Goal: Information Seeking & Learning: Learn about a topic

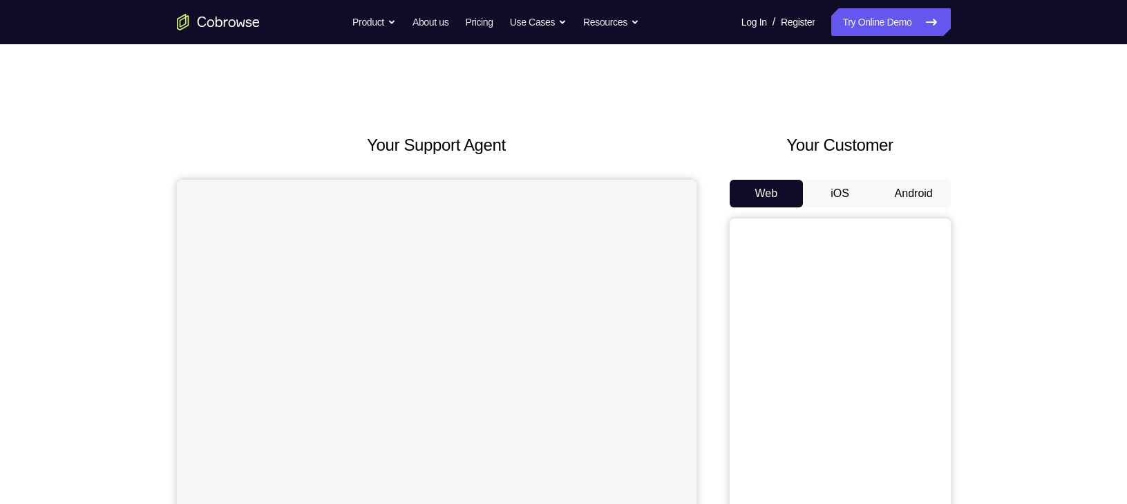
click at [921, 204] on button "Android" at bounding box center [914, 194] width 74 height 28
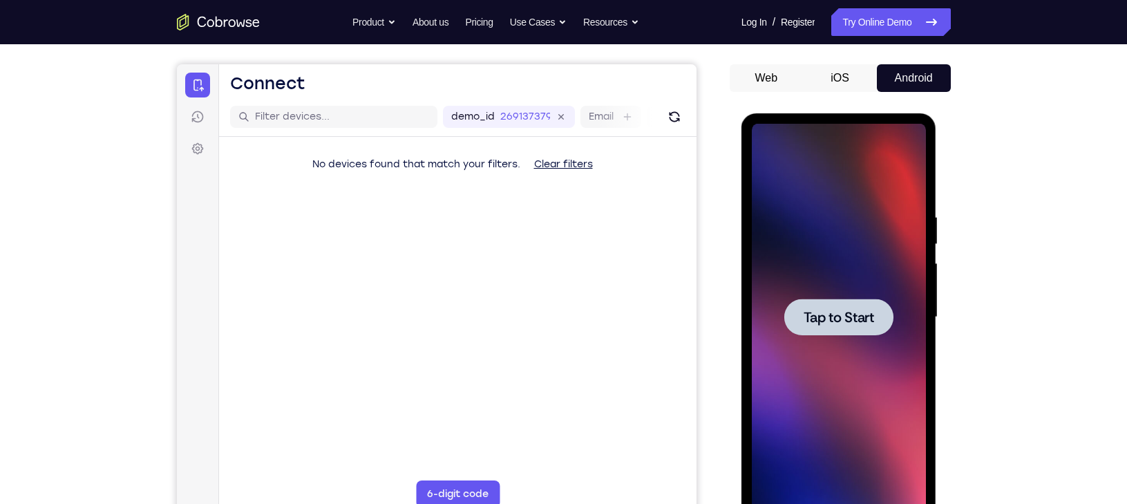
click at [856, 331] on div at bounding box center [838, 316] width 109 height 37
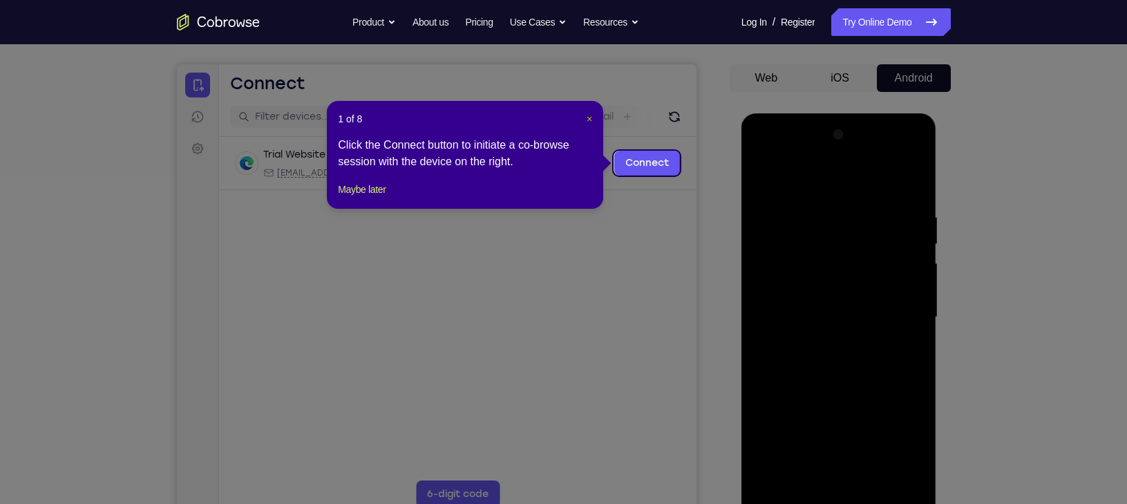
click at [591, 115] on span "×" at bounding box center [589, 118] width 6 height 11
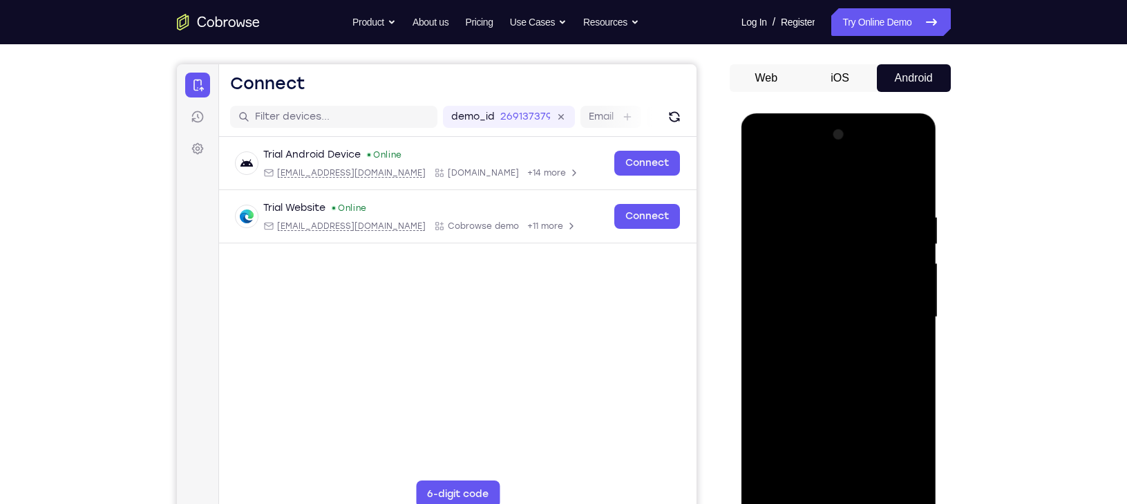
scroll to position [140, 0]
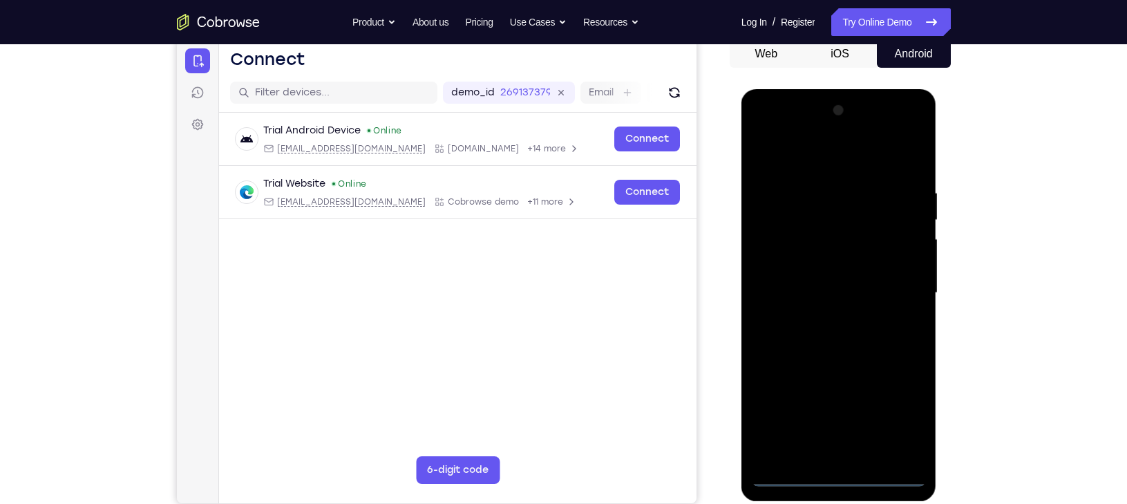
click at [834, 468] on div at bounding box center [839, 292] width 174 height 387
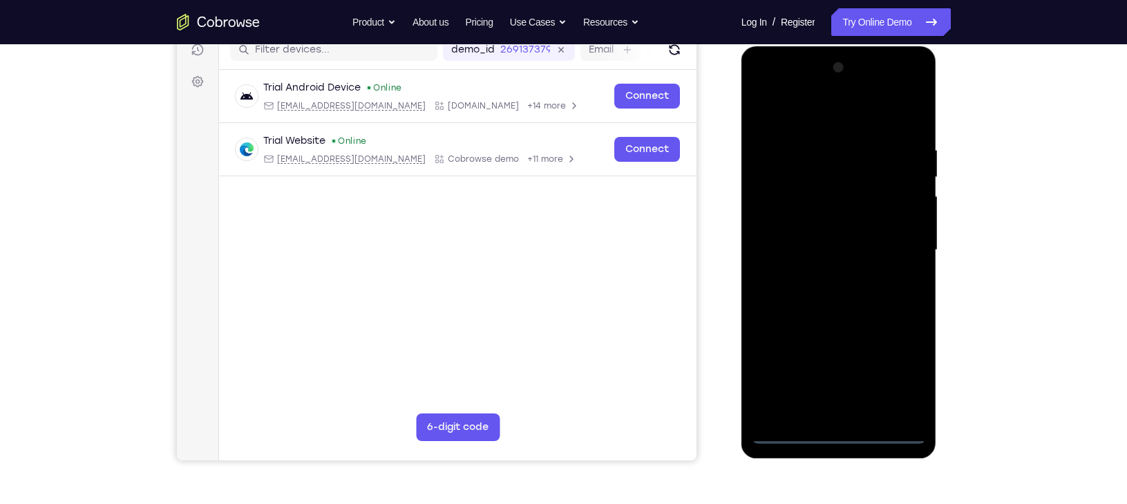
scroll to position [193, 0]
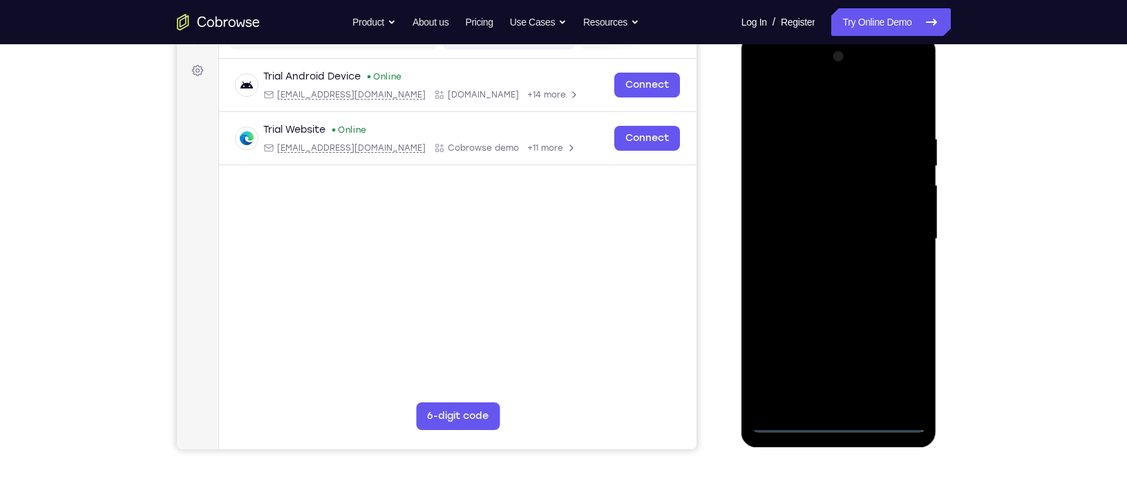
click at [846, 417] on div at bounding box center [839, 239] width 174 height 387
click at [843, 418] on div at bounding box center [839, 239] width 174 height 387
click at [915, 357] on div at bounding box center [839, 239] width 174 height 387
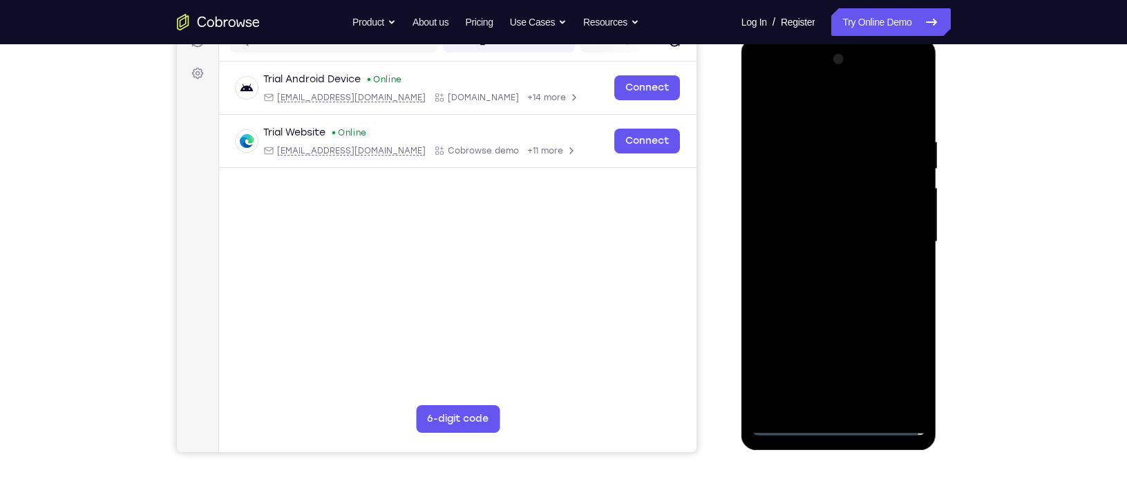
scroll to position [193, 0]
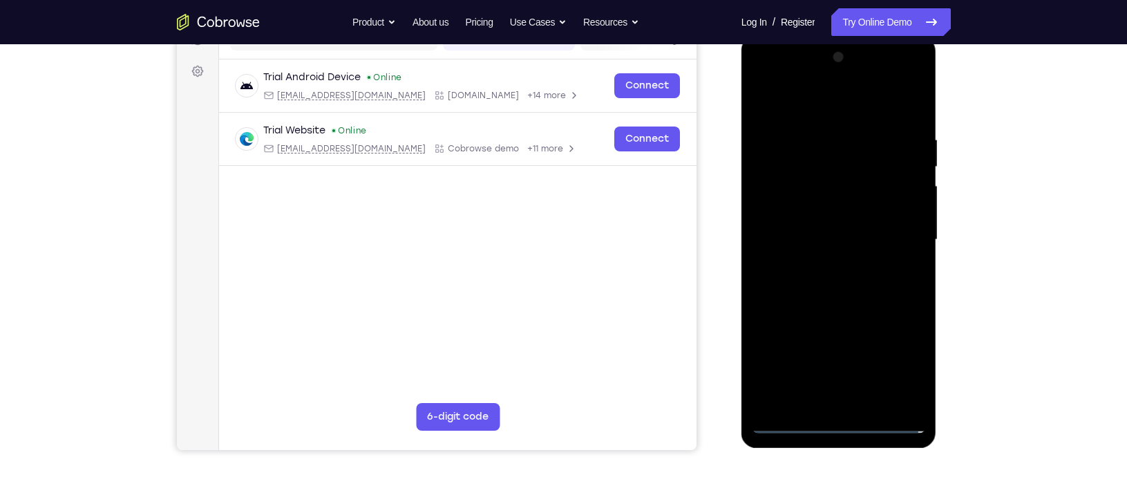
click at [909, 365] on div at bounding box center [839, 239] width 174 height 387
click at [793, 99] on div at bounding box center [839, 239] width 174 height 387
click at [893, 231] on div at bounding box center [839, 239] width 174 height 387
click at [821, 260] on div at bounding box center [839, 239] width 174 height 387
click at [837, 228] on div at bounding box center [839, 239] width 174 height 387
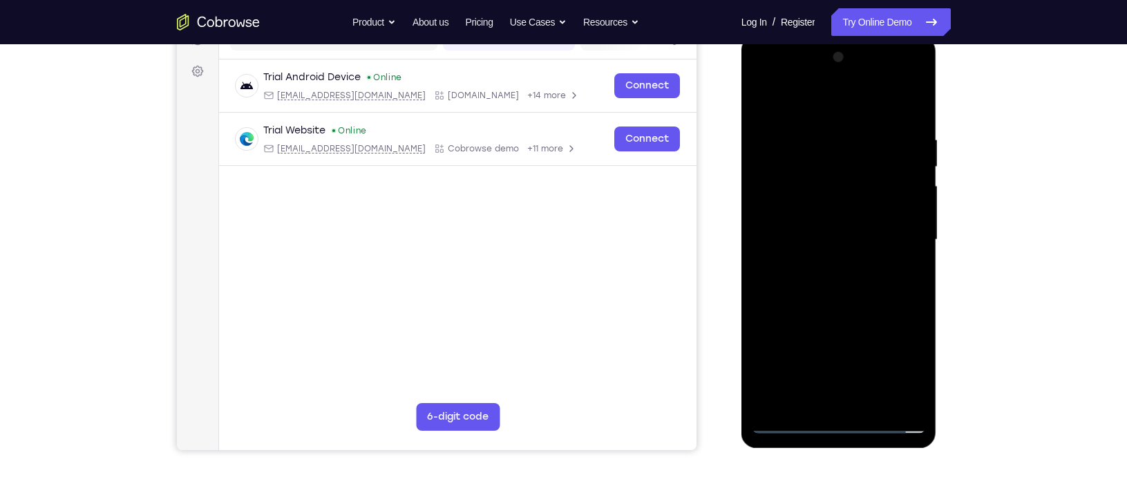
click at [829, 211] on div at bounding box center [839, 239] width 174 height 387
click at [822, 239] on div at bounding box center [839, 239] width 174 height 387
click at [824, 306] on div at bounding box center [839, 239] width 174 height 387
drag, startPoint x: 810, startPoint y: 104, endPoint x: 801, endPoint y: -3, distance: 108.2
click at [801, 36] on html "Online web based iOS Simulators and Android Emulators. Run iPhone, iPad, Mobile…" at bounding box center [839, 243] width 197 height 414
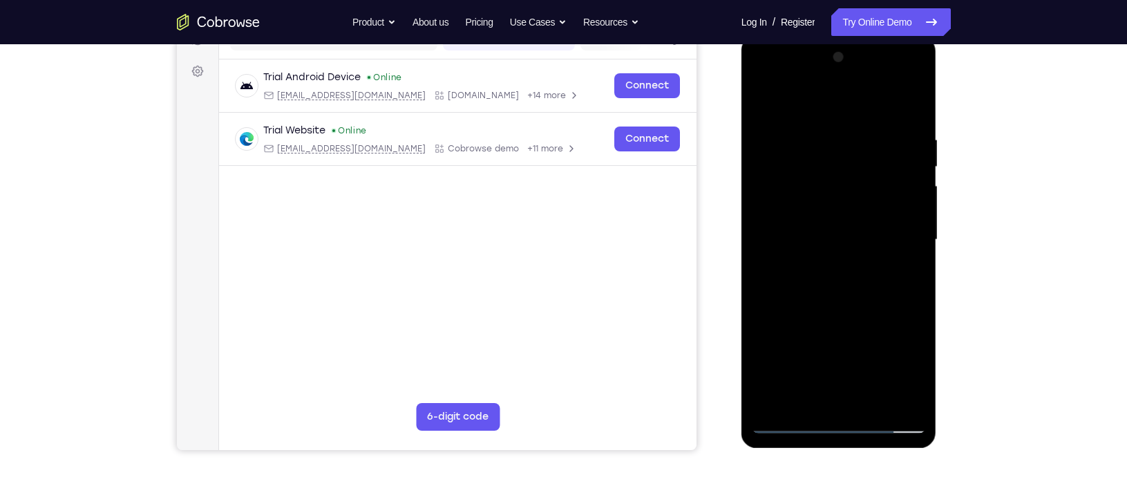
click at [869, 407] on div at bounding box center [839, 239] width 174 height 387
click at [852, 314] on div at bounding box center [839, 239] width 174 height 387
click at [823, 233] on div at bounding box center [839, 239] width 174 height 387
click at [830, 392] on div at bounding box center [839, 239] width 174 height 387
click at [770, 100] on div at bounding box center [839, 239] width 174 height 387
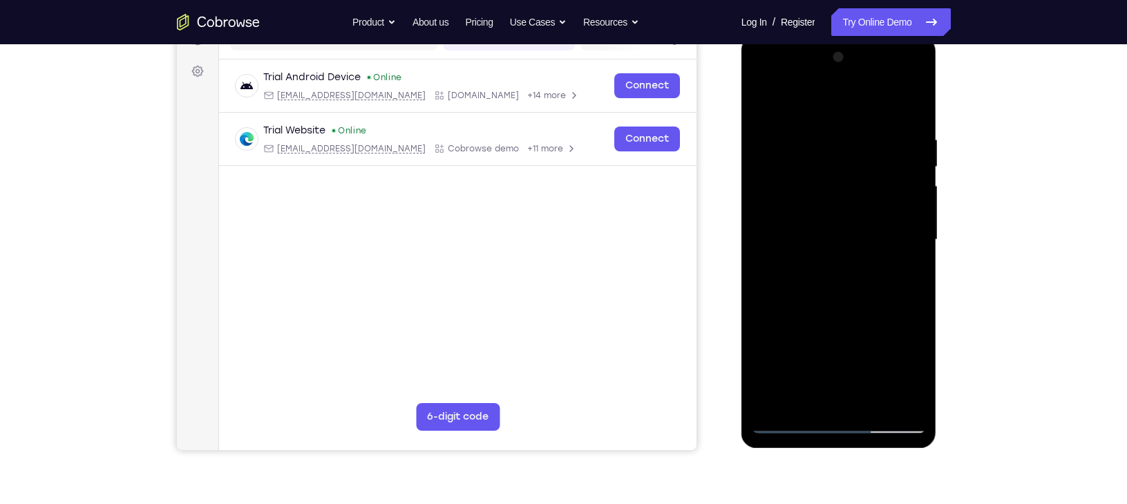
click at [806, 222] on div at bounding box center [839, 239] width 174 height 387
click at [810, 100] on div at bounding box center [839, 239] width 174 height 387
click at [793, 331] on div at bounding box center [839, 239] width 174 height 387
click at [915, 244] on div at bounding box center [839, 239] width 174 height 387
drag, startPoint x: 857, startPoint y: 324, endPoint x: 846, endPoint y: 120, distance: 204.8
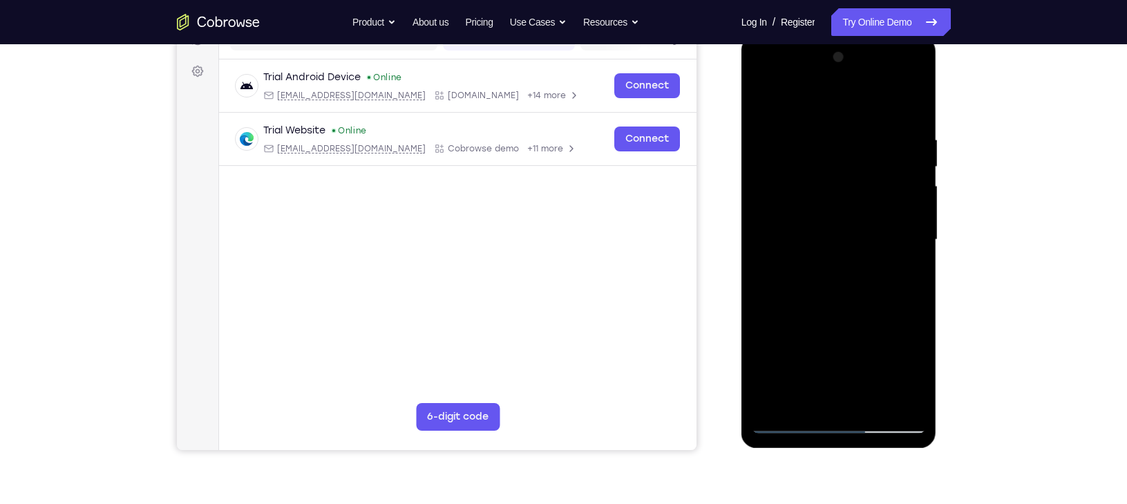
click at [846, 120] on div at bounding box center [839, 239] width 174 height 387
click at [767, 102] on div at bounding box center [839, 239] width 174 height 387
click at [834, 262] on div at bounding box center [839, 239] width 174 height 387
drag, startPoint x: 828, startPoint y: 146, endPoint x: 823, endPoint y: 242, distance: 96.9
click at [823, 242] on div at bounding box center [839, 239] width 174 height 387
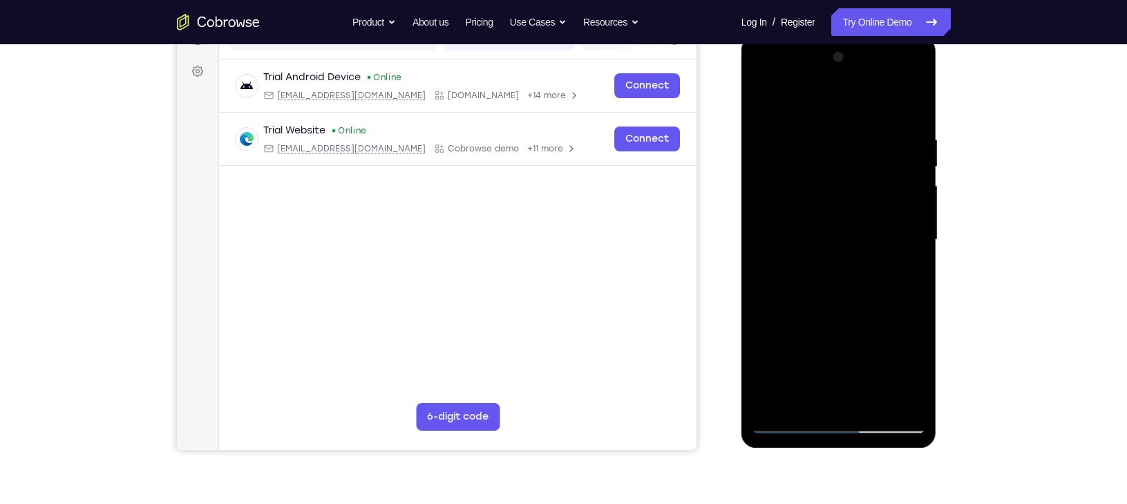
click at [912, 244] on div at bounding box center [839, 239] width 174 height 387
click at [763, 105] on div at bounding box center [839, 239] width 174 height 387
drag, startPoint x: 871, startPoint y: 309, endPoint x: 865, endPoint y: 124, distance: 185.2
click at [865, 124] on div at bounding box center [839, 239] width 174 height 387
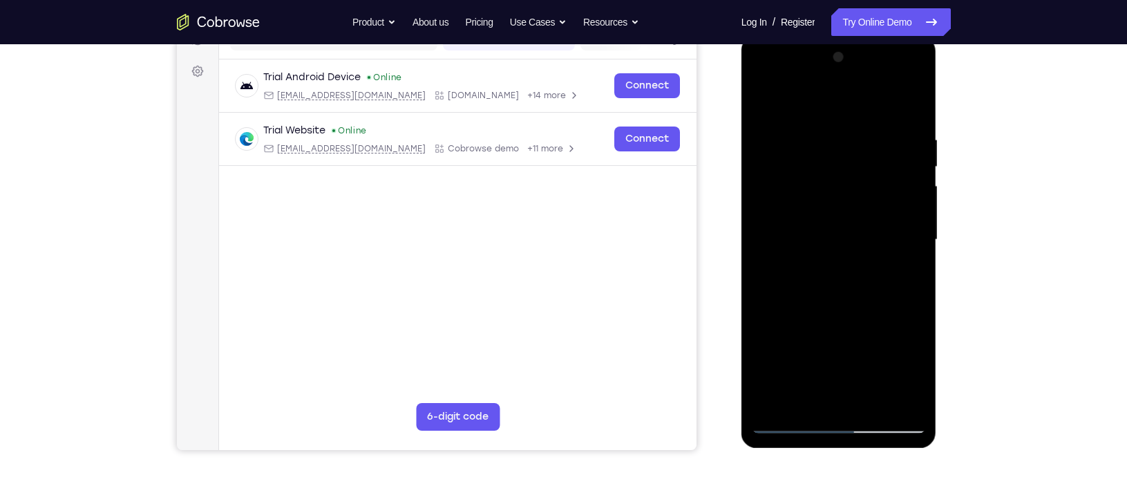
click at [892, 310] on div at bounding box center [839, 239] width 174 height 387
drag, startPoint x: 846, startPoint y: 140, endPoint x: 836, endPoint y: 278, distance: 138.5
click at [836, 278] on div at bounding box center [839, 239] width 174 height 387
click at [873, 399] on div at bounding box center [839, 239] width 174 height 387
click at [842, 242] on div at bounding box center [839, 239] width 174 height 387
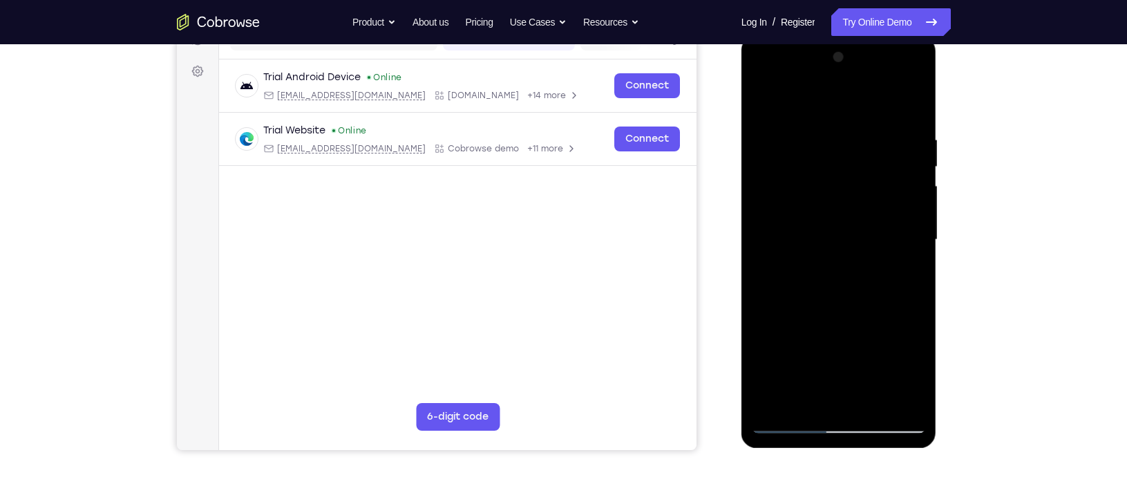
click at [767, 103] on div at bounding box center [839, 239] width 174 height 387
click at [773, 88] on div at bounding box center [839, 239] width 174 height 387
click at [772, 95] on div at bounding box center [839, 239] width 174 height 387
click at [814, 131] on div at bounding box center [839, 239] width 174 height 387
click at [814, 102] on div at bounding box center [839, 239] width 174 height 387
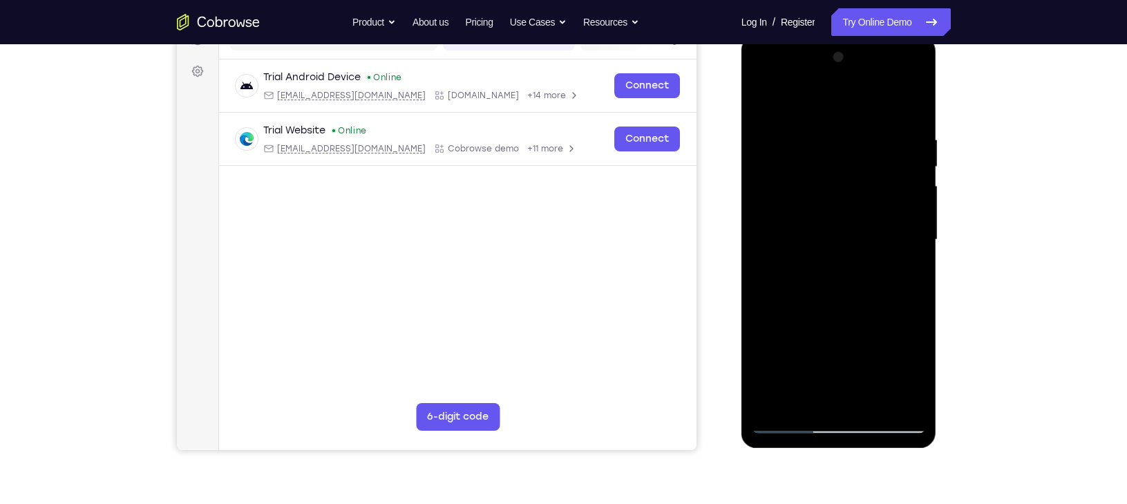
click at [888, 262] on div at bounding box center [839, 239] width 174 height 387
click at [763, 95] on div at bounding box center [839, 239] width 174 height 387
drag, startPoint x: 807, startPoint y: 218, endPoint x: 815, endPoint y: 107, distance: 110.8
click at [815, 107] on div at bounding box center [839, 239] width 174 height 387
click at [837, 247] on div at bounding box center [839, 239] width 174 height 387
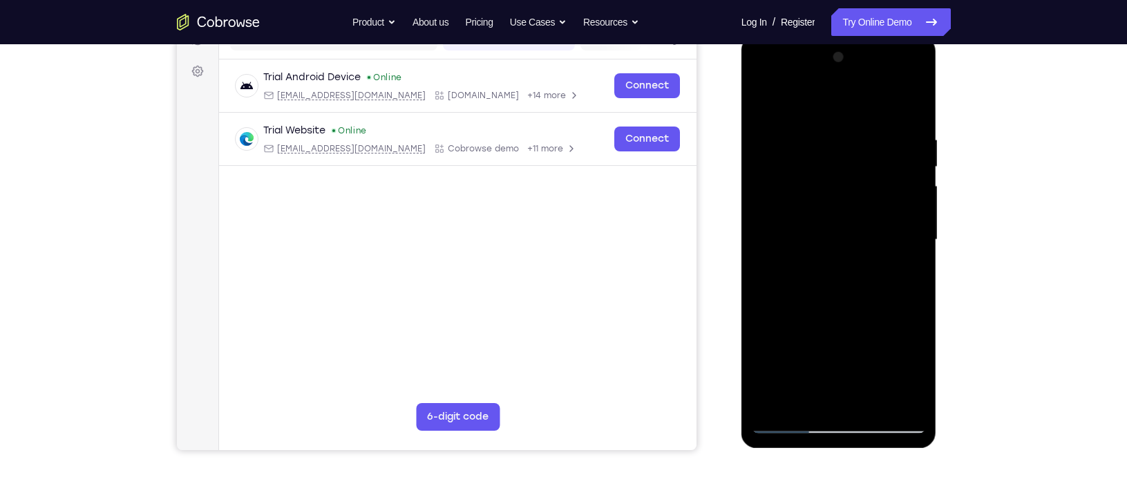
click at [915, 169] on div at bounding box center [839, 239] width 174 height 387
click at [915, 160] on div at bounding box center [839, 239] width 174 height 387
click at [759, 96] on div at bounding box center [839, 239] width 174 height 387
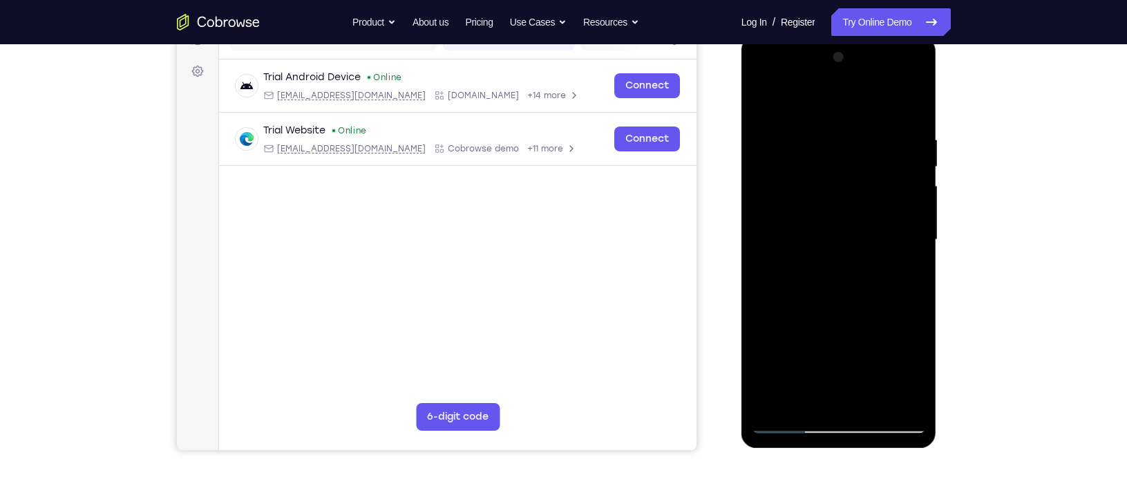
click at [759, 96] on div at bounding box center [839, 239] width 174 height 387
click at [889, 392] on div at bounding box center [839, 239] width 174 height 387
click at [908, 107] on div at bounding box center [839, 239] width 174 height 387
drag, startPoint x: 863, startPoint y: 113, endPoint x: 851, endPoint y: 258, distance: 144.8
click at [851, 258] on div at bounding box center [839, 239] width 174 height 387
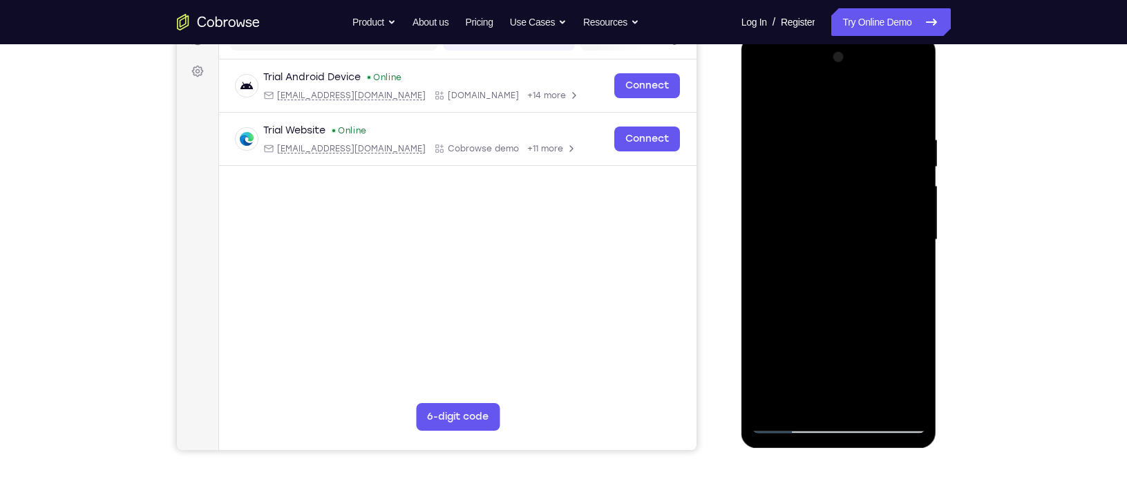
click at [876, 403] on div at bounding box center [839, 239] width 174 height 387
drag, startPoint x: 833, startPoint y: 186, endPoint x: 812, endPoint y: 422, distance: 237.2
click at [812, 422] on div at bounding box center [839, 239] width 174 height 387
click at [821, 175] on div at bounding box center [839, 239] width 174 height 387
click at [914, 351] on div at bounding box center [839, 239] width 174 height 387
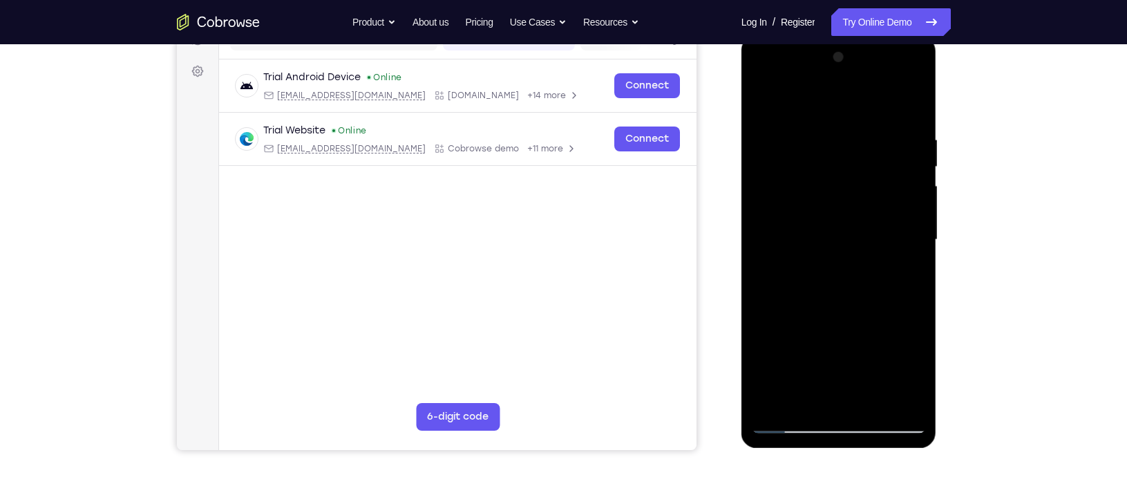
click at [771, 357] on div at bounding box center [839, 239] width 174 height 387
drag, startPoint x: 912, startPoint y: 352, endPoint x: 924, endPoint y: 354, distance: 12.1
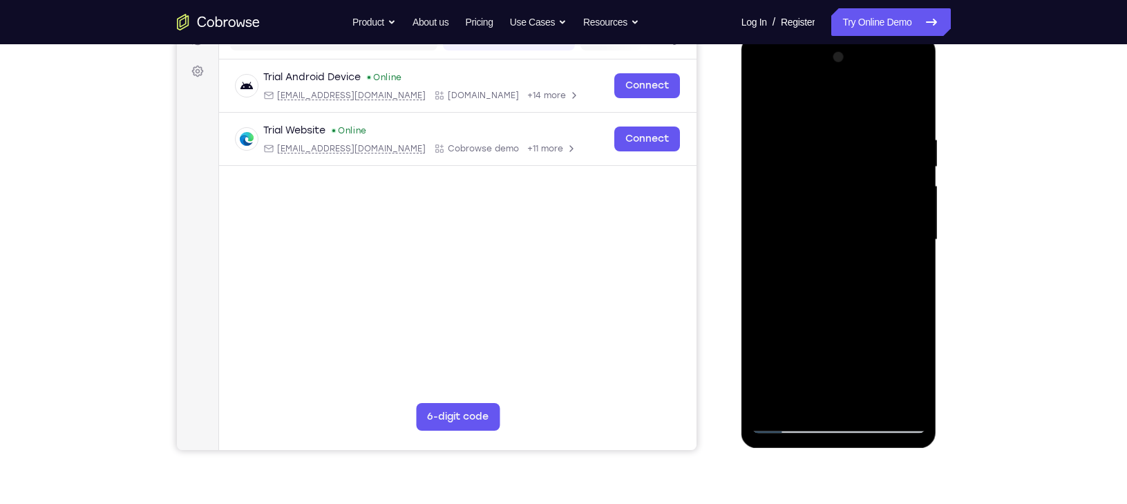
click at [924, 354] on div at bounding box center [839, 239] width 174 height 387
click at [862, 305] on div at bounding box center [839, 239] width 174 height 387
drag, startPoint x: 891, startPoint y: 169, endPoint x: 797, endPoint y: 180, distance: 94.5
click at [797, 180] on div at bounding box center [839, 239] width 174 height 387
drag, startPoint x: 889, startPoint y: 171, endPoint x: 796, endPoint y: 200, distance: 97.0
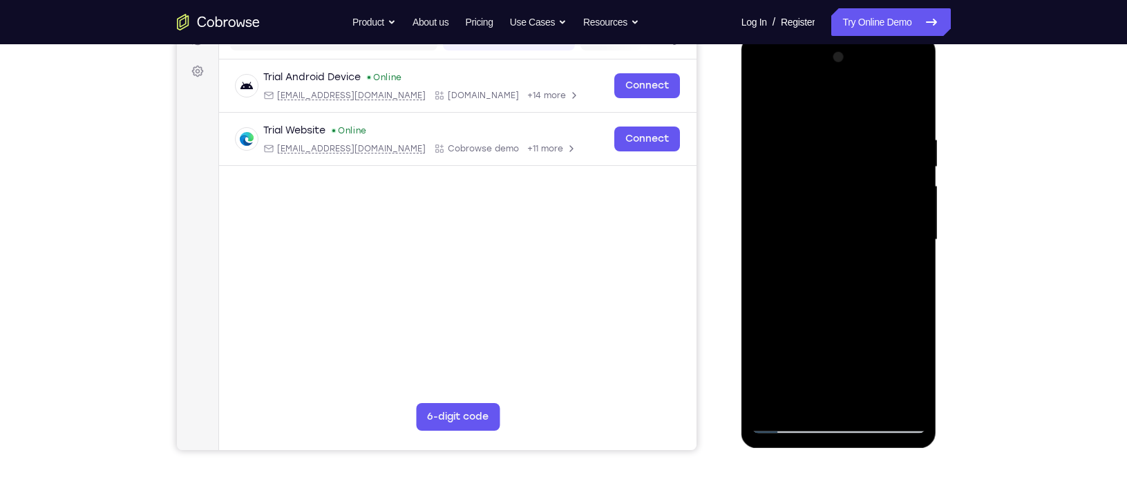
click at [796, 200] on div at bounding box center [839, 239] width 174 height 387
click at [772, 100] on div at bounding box center [839, 239] width 174 height 387
click at [902, 404] on div at bounding box center [839, 239] width 174 height 387
click at [765, 102] on div at bounding box center [839, 239] width 174 height 387
drag, startPoint x: 857, startPoint y: 351, endPoint x: 866, endPoint y: -20, distance: 371.0
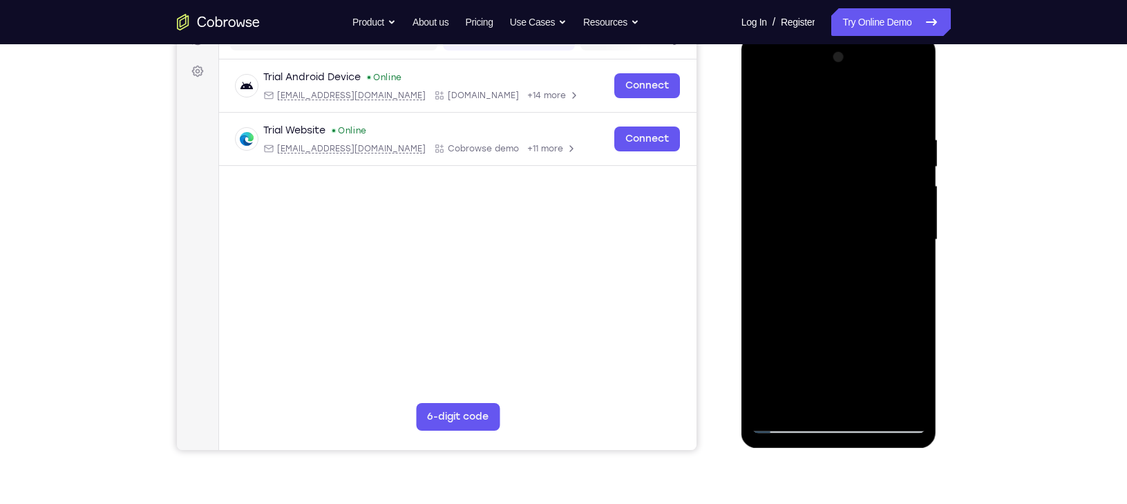
click at [866, 36] on html "Online web based iOS Simulators and Android Emulators. Run iPhone, iPad, Mobile…" at bounding box center [839, 243] width 197 height 414
click at [806, 372] on div at bounding box center [839, 239] width 174 height 387
click at [834, 269] on div at bounding box center [839, 239] width 174 height 387
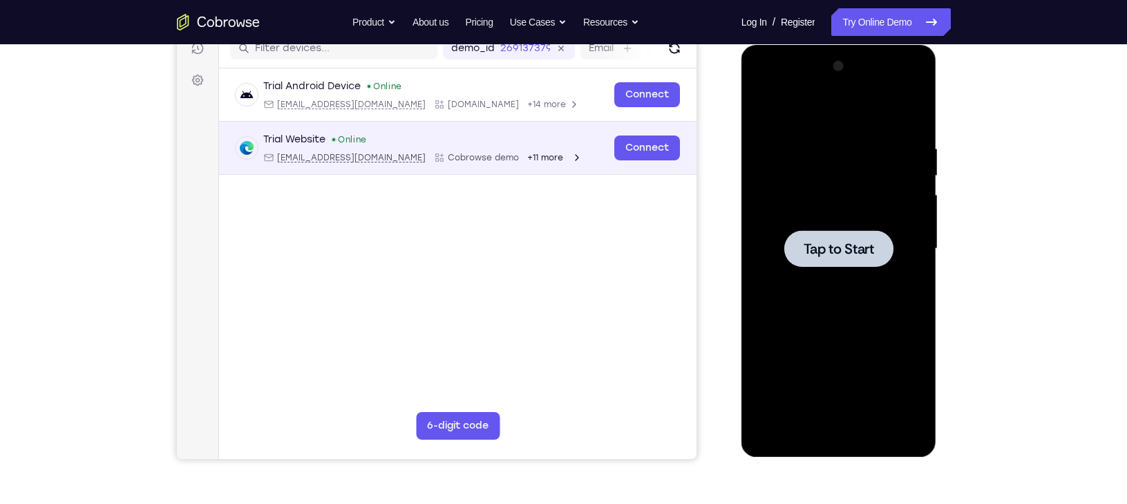
scroll to position [183, 0]
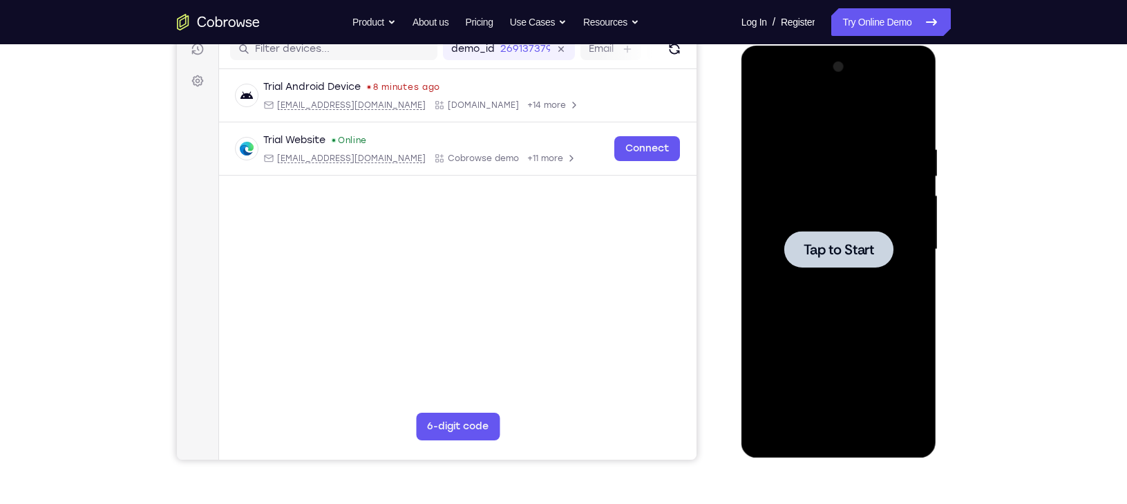
click at [830, 234] on div at bounding box center [838, 249] width 109 height 37
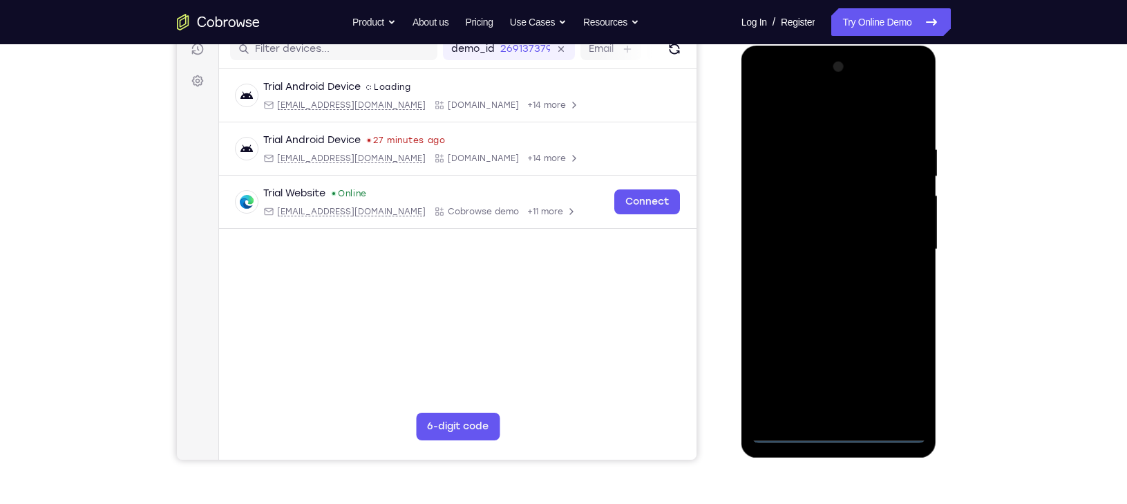
click at [839, 437] on div at bounding box center [839, 249] width 174 height 387
click at [897, 374] on div at bounding box center [839, 249] width 174 height 387
click at [830, 122] on div at bounding box center [839, 249] width 174 height 387
click at [895, 239] on div at bounding box center [839, 249] width 174 height 387
click at [823, 278] on div at bounding box center [839, 249] width 174 height 387
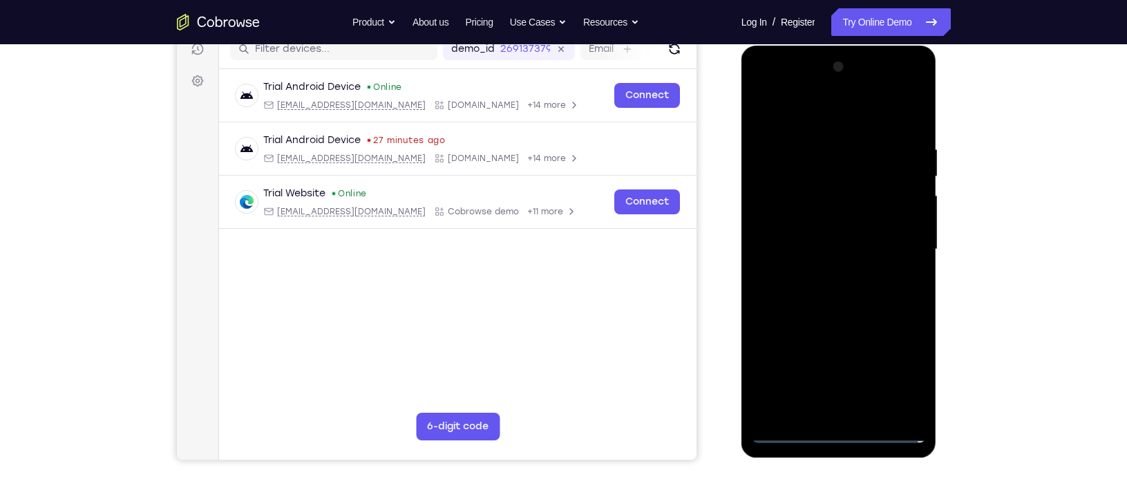
click at [830, 233] on div at bounding box center [839, 249] width 174 height 387
click at [825, 221] on div at bounding box center [839, 249] width 174 height 387
click at [824, 253] on div at bounding box center [839, 249] width 174 height 387
click at [871, 315] on div at bounding box center [839, 249] width 174 height 387
drag, startPoint x: 828, startPoint y: 115, endPoint x: 848, endPoint y: -19, distance: 135.4
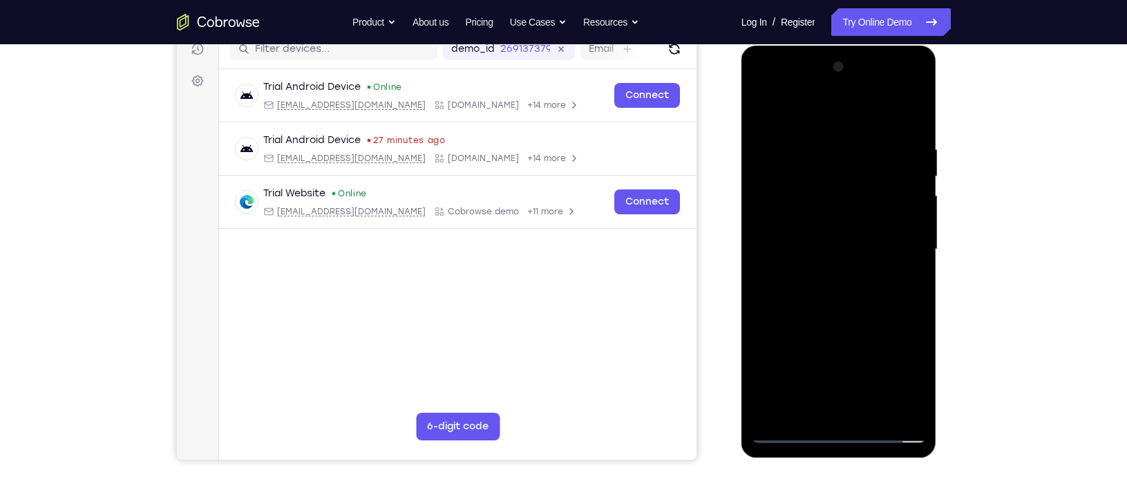
click at [848, 46] on html "Online web based iOS Simulators and Android Emulators. Run iPhone, iPad, Mobile…" at bounding box center [839, 253] width 197 height 414
click at [877, 411] on div at bounding box center [839, 249] width 174 height 387
click at [841, 324] on div at bounding box center [839, 249] width 174 height 387
click at [761, 108] on div at bounding box center [839, 249] width 174 height 387
click at [812, 144] on div at bounding box center [839, 249] width 174 height 387
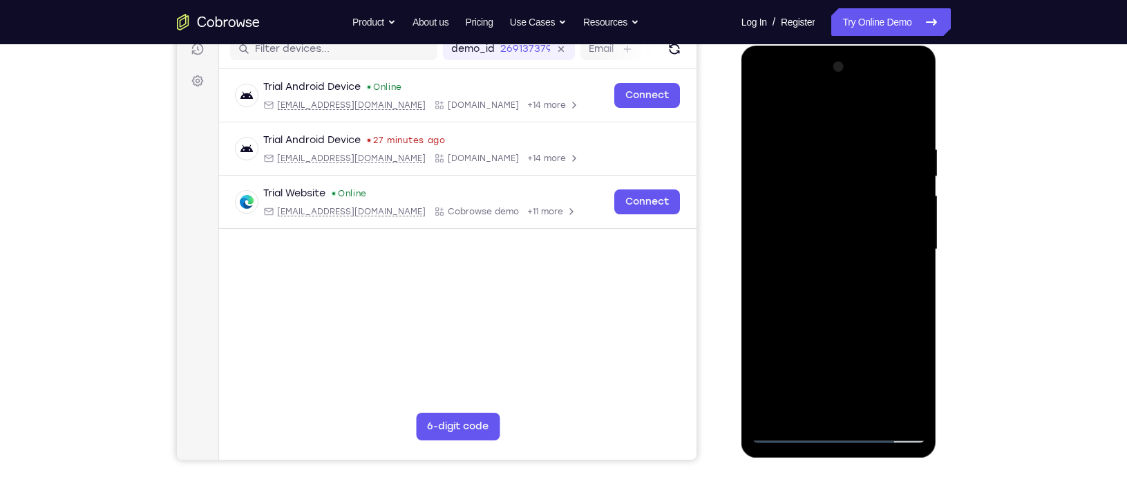
click at [809, 109] on div at bounding box center [839, 249] width 174 height 387
click at [891, 277] on div at bounding box center [839, 249] width 174 height 387
click at [775, 416] on div at bounding box center [839, 249] width 174 height 387
click at [866, 135] on div at bounding box center [839, 249] width 174 height 387
click at [909, 116] on div at bounding box center [839, 249] width 174 height 387
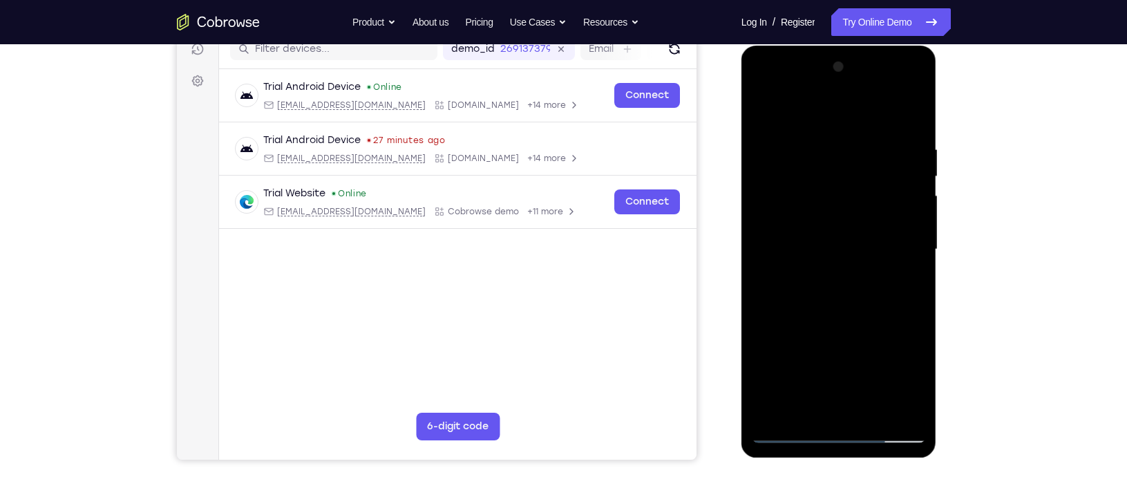
drag, startPoint x: 909, startPoint y: 136, endPoint x: 801, endPoint y: 142, distance: 107.9
click at [801, 142] on div at bounding box center [839, 249] width 174 height 387
click at [914, 278] on div at bounding box center [839, 249] width 174 height 387
click at [859, 278] on div at bounding box center [839, 249] width 174 height 387
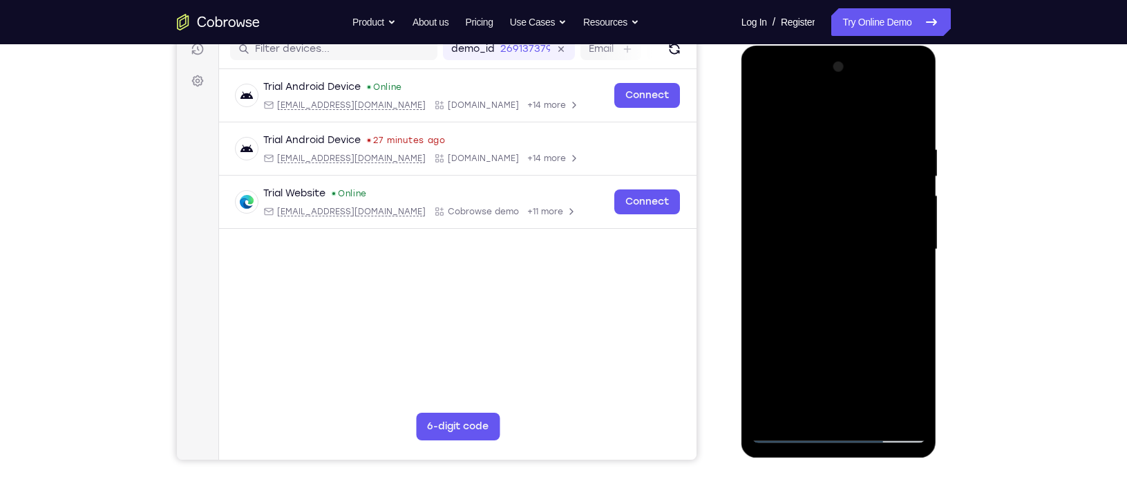
click at [859, 278] on div at bounding box center [839, 249] width 174 height 387
click at [915, 281] on div at bounding box center [839, 249] width 174 height 387
click at [762, 280] on div at bounding box center [839, 249] width 174 height 387
click at [921, 283] on div at bounding box center [839, 249] width 174 height 387
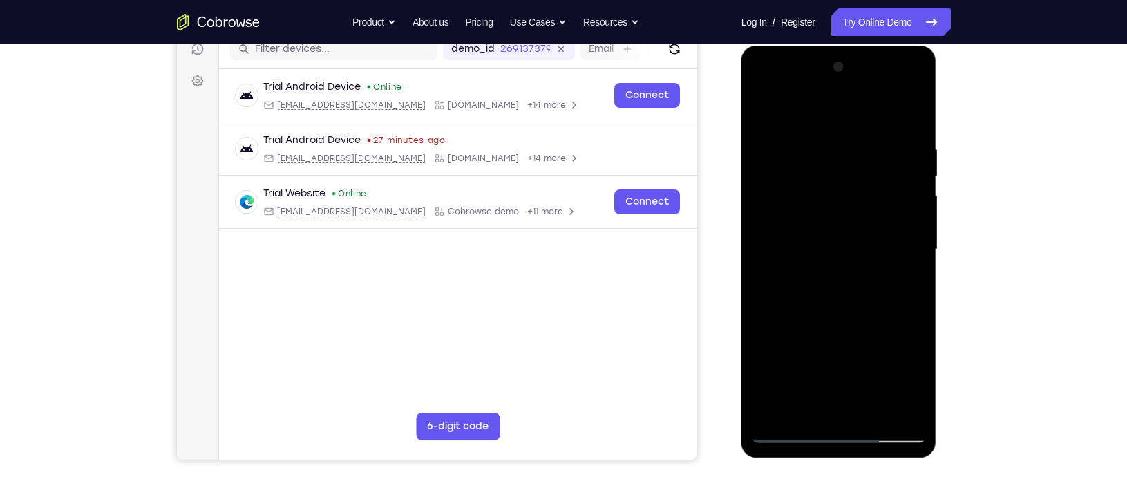
click at [921, 283] on div at bounding box center [839, 249] width 174 height 387
drag, startPoint x: 876, startPoint y: 334, endPoint x: 871, endPoint y: 156, distance: 177.6
click at [871, 156] on div at bounding box center [839, 249] width 174 height 387
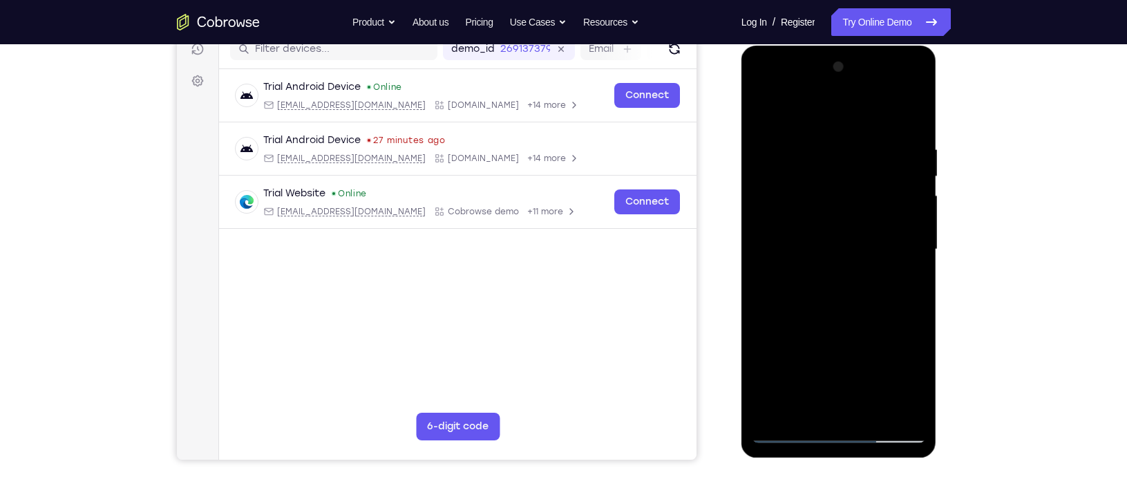
drag, startPoint x: 870, startPoint y: 340, endPoint x: 870, endPoint y: 127, distance: 212.8
click at [870, 127] on div at bounding box center [839, 249] width 174 height 387
drag, startPoint x: 858, startPoint y: 336, endPoint x: 881, endPoint y: 66, distance: 270.4
click at [881, 66] on div at bounding box center [839, 249] width 174 height 387
drag, startPoint x: 863, startPoint y: 322, endPoint x: 885, endPoint y: 10, distance: 312.3
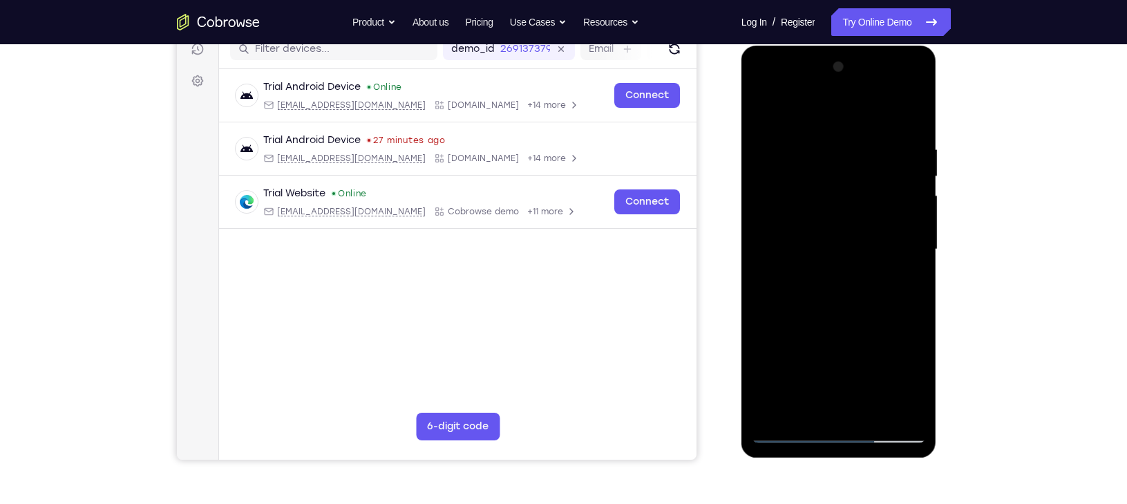
click at [885, 46] on html "Online web based iOS Simulators and Android Emulators. Run iPhone, iPad, Mobile…" at bounding box center [839, 253] width 197 height 414
drag, startPoint x: 872, startPoint y: 149, endPoint x: 884, endPoint y: 10, distance: 139.3
click at [884, 46] on html "Online web based iOS Simulators and Android Emulators. Run iPhone, iPad, Mobile…" at bounding box center [839, 253] width 197 height 414
drag, startPoint x: 857, startPoint y: 175, endPoint x: 850, endPoint y: 35, distance: 141.1
click at [850, 46] on html "Online web based iOS Simulators and Android Emulators. Run iPhone, iPad, Mobile…" at bounding box center [839, 253] width 197 height 414
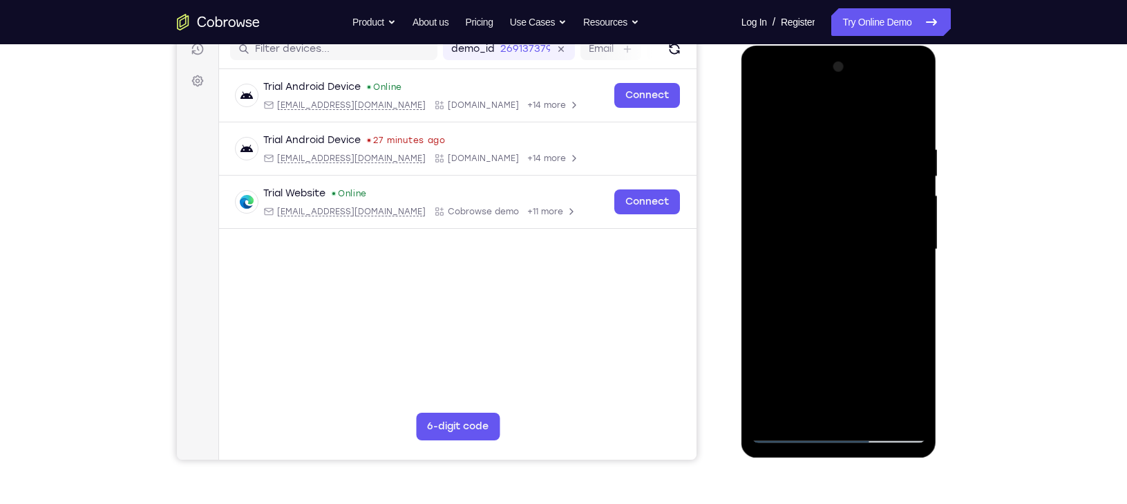
drag, startPoint x: 854, startPoint y: 366, endPoint x: 863, endPoint y: 66, distance: 299.9
click at [863, 66] on div at bounding box center [839, 249] width 174 height 387
drag, startPoint x: 853, startPoint y: 321, endPoint x: 861, endPoint y: 157, distance: 164.6
click at [861, 157] on div at bounding box center [839, 249] width 174 height 387
click at [915, 247] on div at bounding box center [839, 249] width 174 height 387
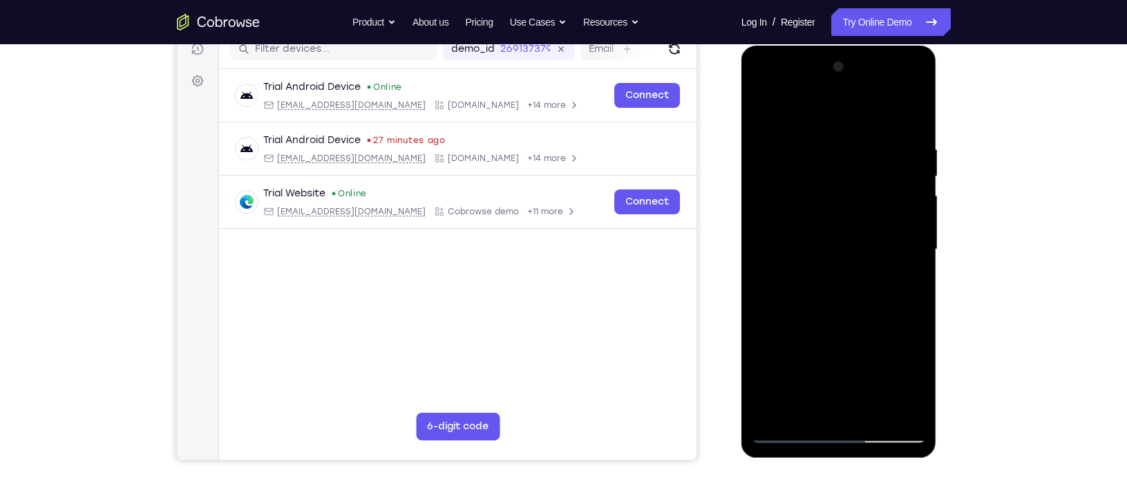
drag, startPoint x: 887, startPoint y: 162, endPoint x: 885, endPoint y: 185, distance: 23.6
click at [885, 185] on div at bounding box center [839, 249] width 174 height 387
click at [908, 266] on div at bounding box center [839, 249] width 174 height 387
click at [917, 266] on div at bounding box center [839, 249] width 174 height 387
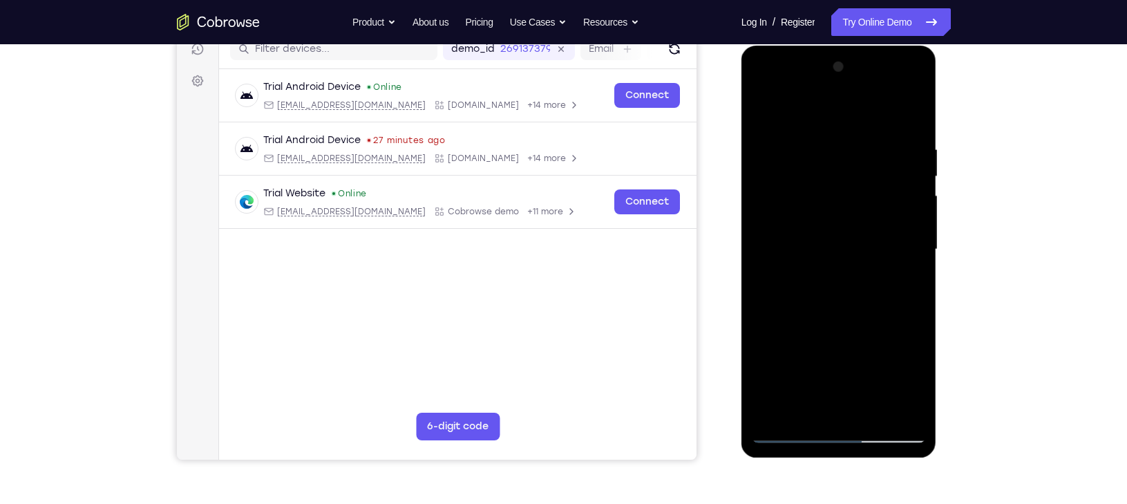
click at [917, 266] on div at bounding box center [839, 249] width 174 height 387
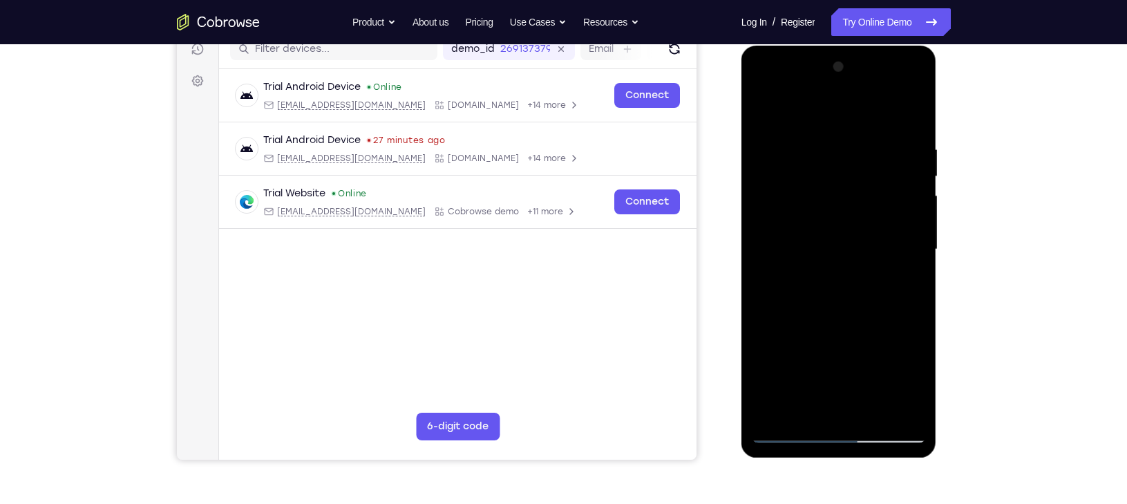
click at [762, 266] on div at bounding box center [839, 249] width 174 height 387
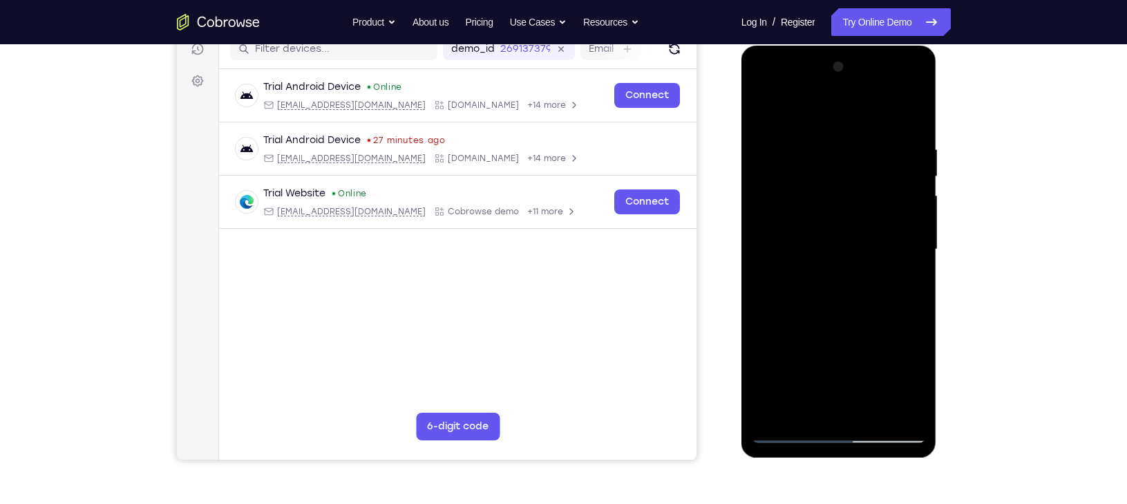
click at [791, 137] on div at bounding box center [839, 249] width 174 height 387
drag, startPoint x: 878, startPoint y: 280, endPoint x: 872, endPoint y: 327, distance: 46.6
click at [872, 327] on div at bounding box center [839, 249] width 174 height 387
click at [854, 327] on div at bounding box center [839, 249] width 174 height 387
drag, startPoint x: 875, startPoint y: 330, endPoint x: 862, endPoint y: 236, distance: 94.1
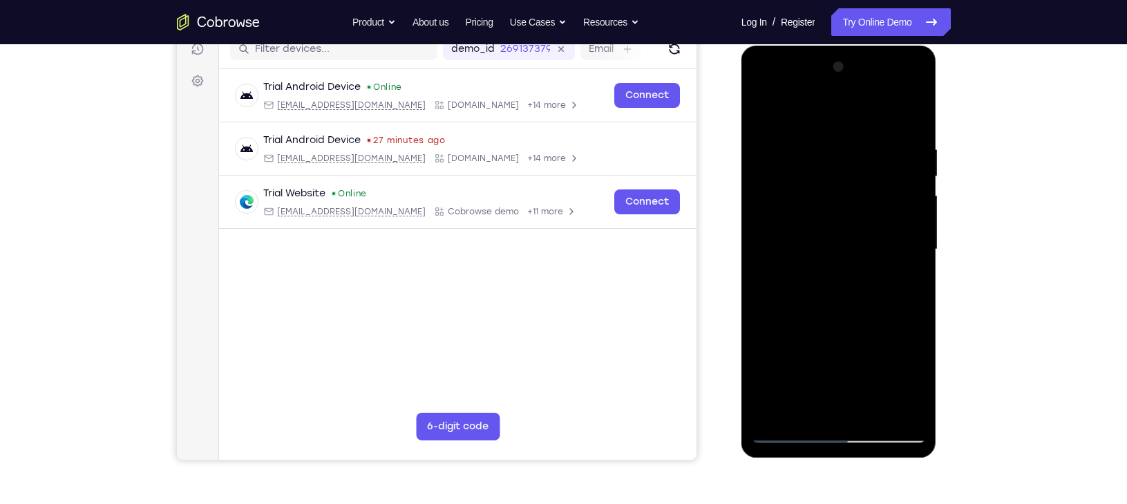
click at [862, 236] on div at bounding box center [839, 249] width 174 height 387
click at [912, 180] on div at bounding box center [839, 249] width 174 height 387
click at [914, 178] on div at bounding box center [839, 249] width 174 height 387
click at [915, 181] on div at bounding box center [839, 249] width 174 height 387
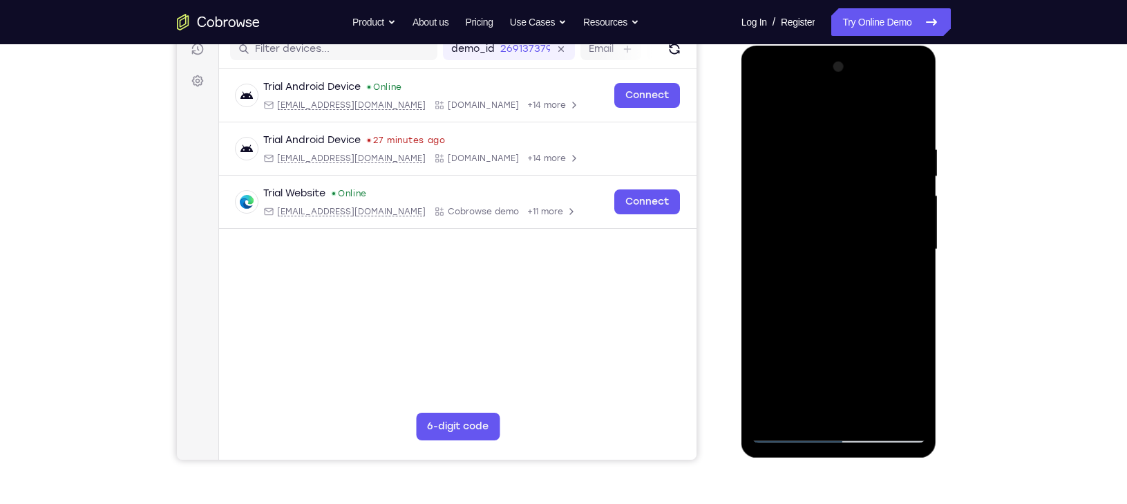
click at [915, 181] on div at bounding box center [839, 249] width 174 height 387
click at [770, 113] on div at bounding box center [839, 249] width 174 height 387
drag, startPoint x: 871, startPoint y: 240, endPoint x: 850, endPoint y: 107, distance: 134.3
click at [850, 107] on div at bounding box center [839, 249] width 174 height 387
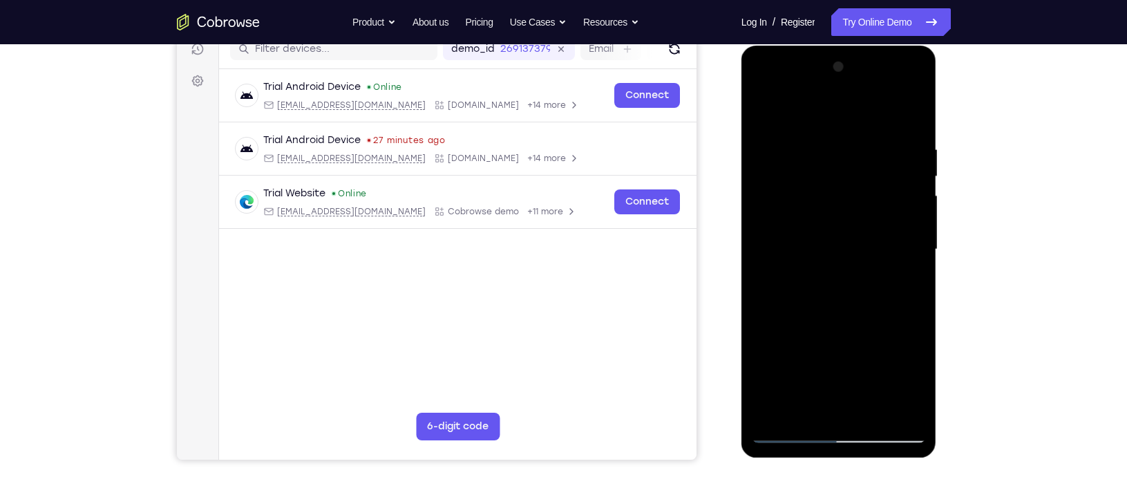
drag, startPoint x: 843, startPoint y: 300, endPoint x: 856, endPoint y: 183, distance: 118.2
click at [856, 183] on div at bounding box center [839, 249] width 174 height 387
click at [882, 204] on div at bounding box center [839, 249] width 174 height 387
click at [906, 192] on div at bounding box center [839, 249] width 174 height 387
click at [920, 180] on div at bounding box center [839, 249] width 174 height 387
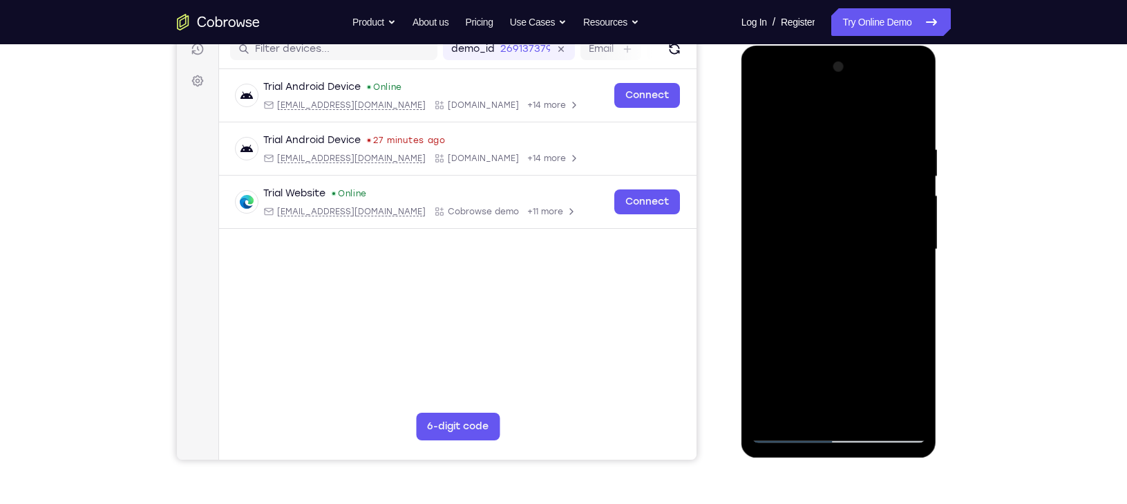
click at [920, 180] on div at bounding box center [839, 249] width 174 height 387
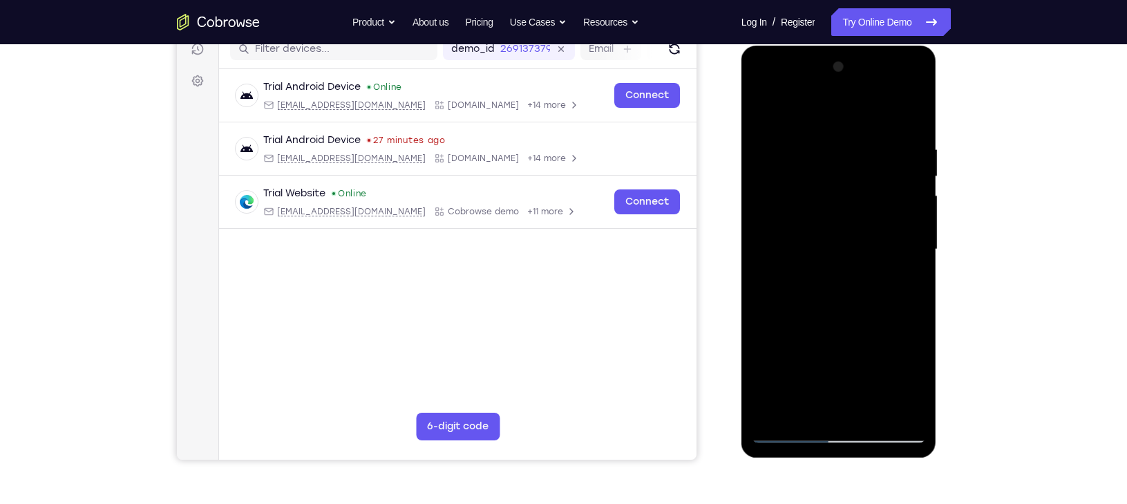
click at [920, 180] on div at bounding box center [839, 249] width 174 height 387
click at [765, 102] on div at bounding box center [839, 249] width 174 height 387
click at [770, 110] on div at bounding box center [839, 249] width 174 height 387
drag, startPoint x: 863, startPoint y: 127, endPoint x: 844, endPoint y: 235, distance: 109.4
click at [844, 235] on div at bounding box center [839, 249] width 174 height 387
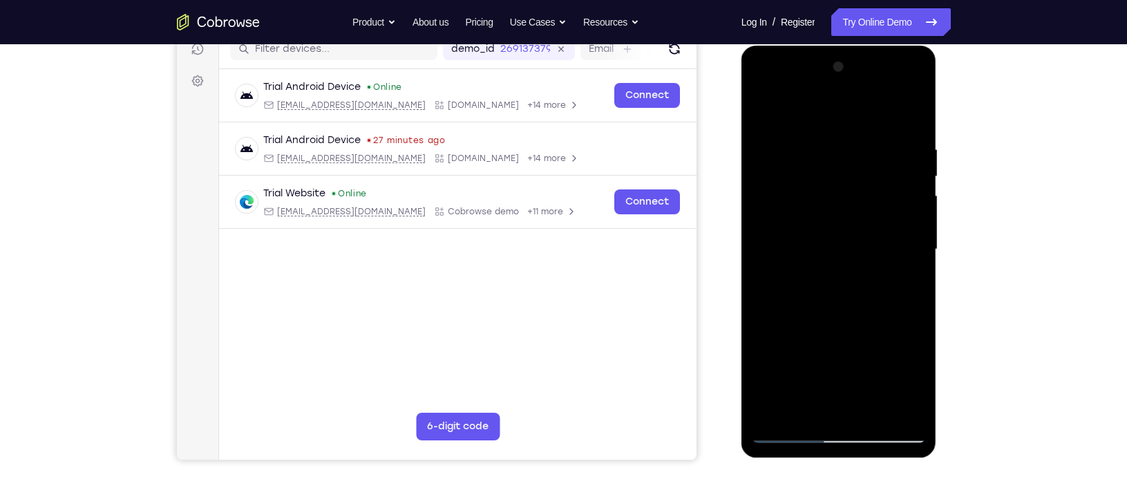
click at [833, 156] on div at bounding box center [839, 249] width 174 height 387
drag, startPoint x: 872, startPoint y: 314, endPoint x: 842, endPoint y: -19, distance: 334.3
click at [842, 46] on html "Online web based iOS Simulators and Android Emulators. Run iPhone, iPad, Mobile…" at bounding box center [839, 253] width 197 height 414
drag, startPoint x: 859, startPoint y: 356, endPoint x: 870, endPoint y: 124, distance: 231.6
click at [870, 124] on div at bounding box center [839, 249] width 174 height 387
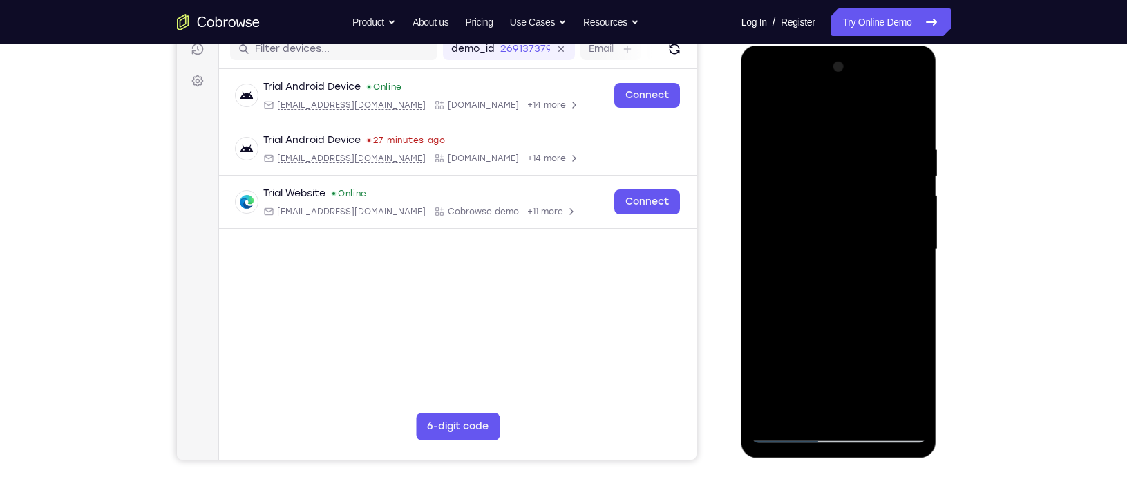
click at [774, 403] on div at bounding box center [839, 249] width 174 height 387
drag, startPoint x: 828, startPoint y: 340, endPoint x: 852, endPoint y: 83, distance: 258.2
click at [852, 83] on div at bounding box center [839, 249] width 174 height 387
drag, startPoint x: 842, startPoint y: 341, endPoint x: 839, endPoint y: -19, distance: 360.6
click at [839, 46] on html "Online web based iOS Simulators and Android Emulators. Run iPhone, iPad, Mobile…" at bounding box center [839, 253] width 197 height 414
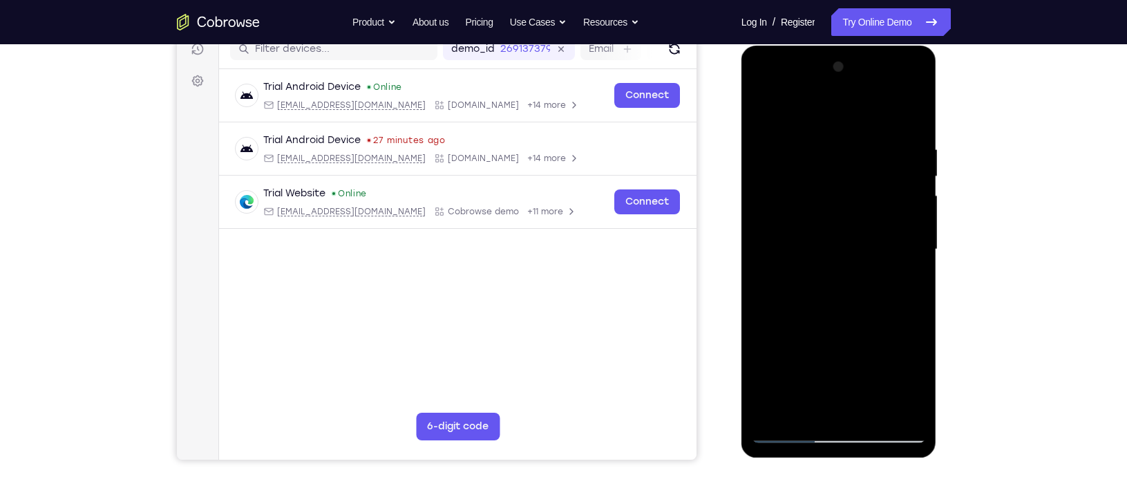
drag, startPoint x: 836, startPoint y: 341, endPoint x: 873, endPoint y: 82, distance: 261.0
click at [873, 82] on div at bounding box center [839, 249] width 174 height 387
drag, startPoint x: 859, startPoint y: 343, endPoint x: 895, endPoint y: -19, distance: 363.7
click at [895, 46] on html "Online web based iOS Simulators and Android Emulators. Run iPhone, iPad, Mobile…" at bounding box center [839, 253] width 197 height 414
drag, startPoint x: 864, startPoint y: 371, endPoint x: 899, endPoint y: -3, distance: 376.1
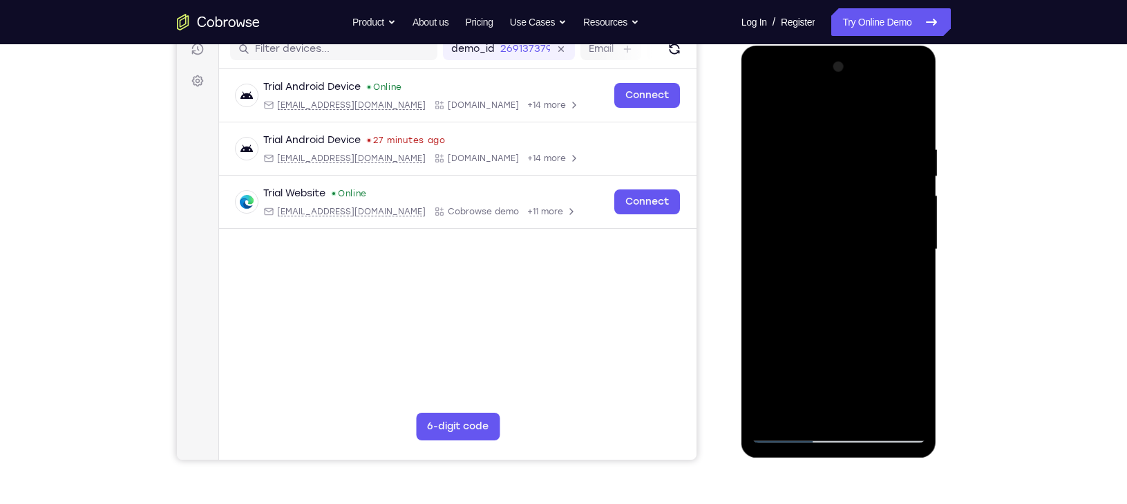
click at [899, 46] on html "Online web based iOS Simulators and Android Emulators. Run iPhone, iPad, Mobile…" at bounding box center [839, 253] width 197 height 414
drag, startPoint x: 858, startPoint y: 363, endPoint x: 876, endPoint y: 156, distance: 207.3
click at [876, 156] on div at bounding box center [839, 249] width 174 height 387
drag, startPoint x: 865, startPoint y: 325, endPoint x: 881, endPoint y: 149, distance: 177.6
click at [881, 149] on div at bounding box center [839, 249] width 174 height 387
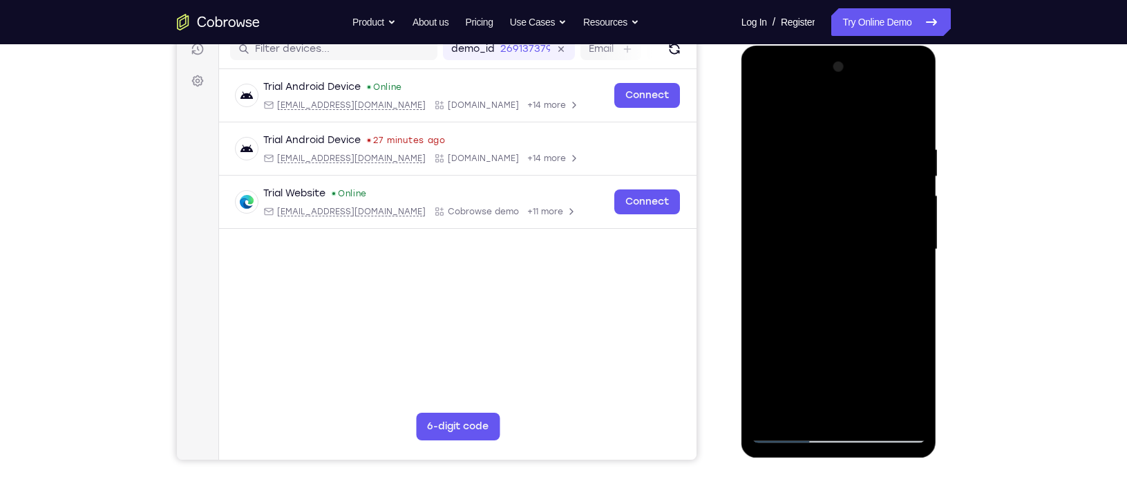
drag, startPoint x: 871, startPoint y: 332, endPoint x: 877, endPoint y: 139, distance: 192.8
click at [877, 139] on div at bounding box center [839, 249] width 174 height 387
drag, startPoint x: 875, startPoint y: 319, endPoint x: 887, endPoint y: 88, distance: 231.7
click at [887, 88] on div at bounding box center [839, 249] width 174 height 387
drag, startPoint x: 876, startPoint y: 298, endPoint x: 888, endPoint y: 82, distance: 216.5
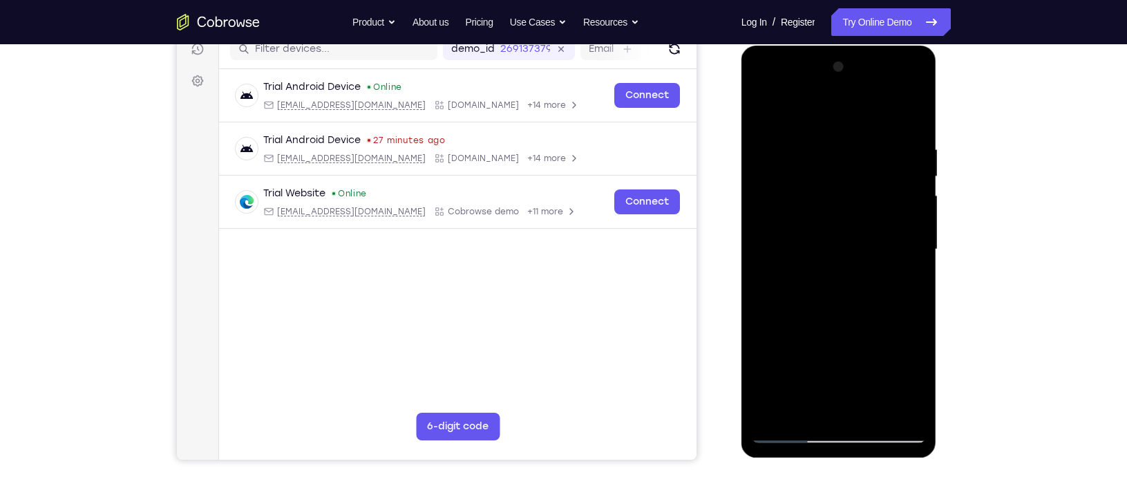
click at [888, 82] on div at bounding box center [839, 249] width 174 height 387
drag, startPoint x: 881, startPoint y: 338, endPoint x: 892, endPoint y: 86, distance: 252.3
click at [892, 86] on div at bounding box center [839, 249] width 174 height 387
click at [917, 280] on div at bounding box center [839, 249] width 174 height 387
click at [918, 280] on div at bounding box center [839, 249] width 174 height 387
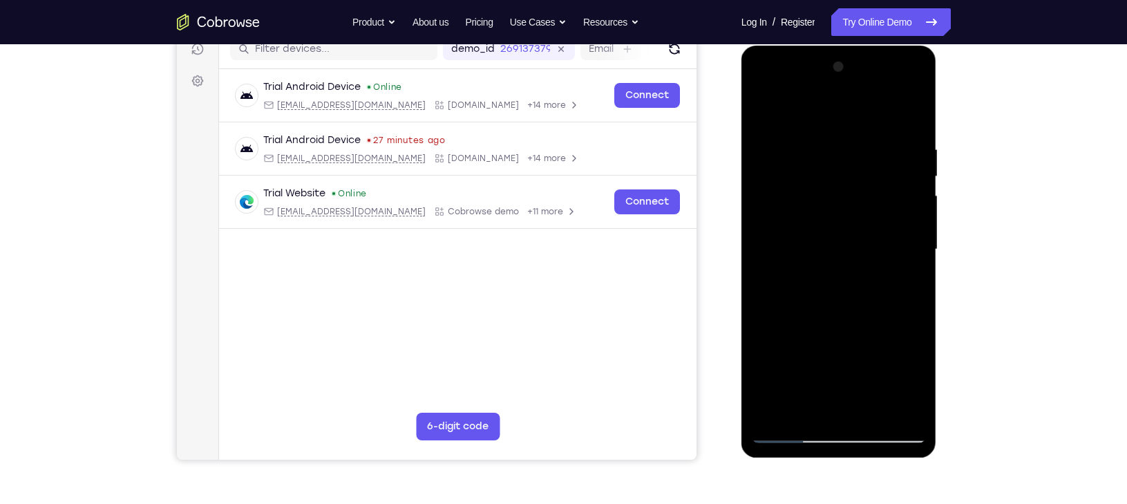
click at [766, 289] on div at bounding box center [839, 249] width 174 height 387
drag, startPoint x: 856, startPoint y: 336, endPoint x: 832, endPoint y: 90, distance: 247.0
click at [832, 90] on div at bounding box center [839, 249] width 174 height 387
drag, startPoint x: 846, startPoint y: 325, endPoint x: 855, endPoint y: 292, distance: 34.5
click at [855, 292] on div at bounding box center [839, 249] width 174 height 387
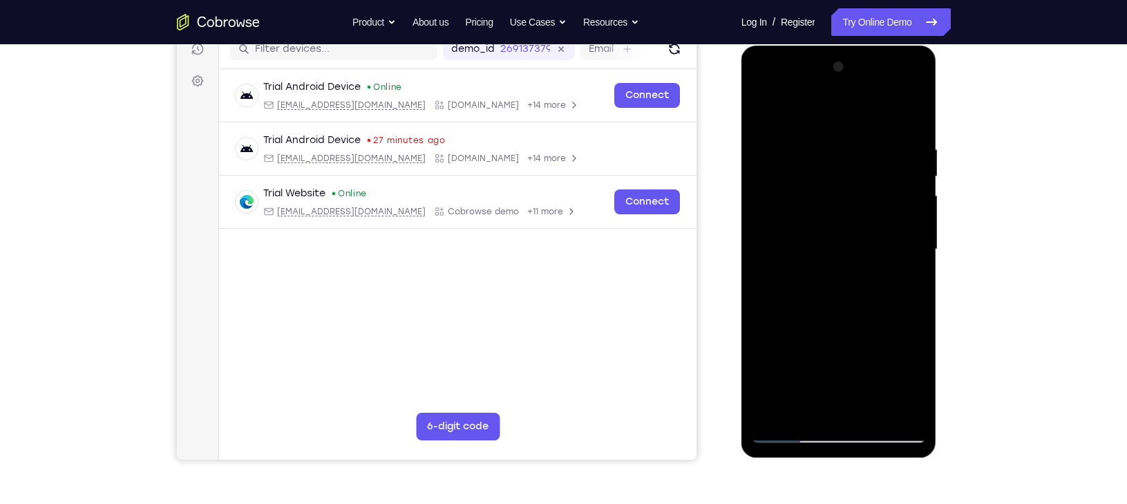
click at [917, 262] on div at bounding box center [839, 249] width 174 height 387
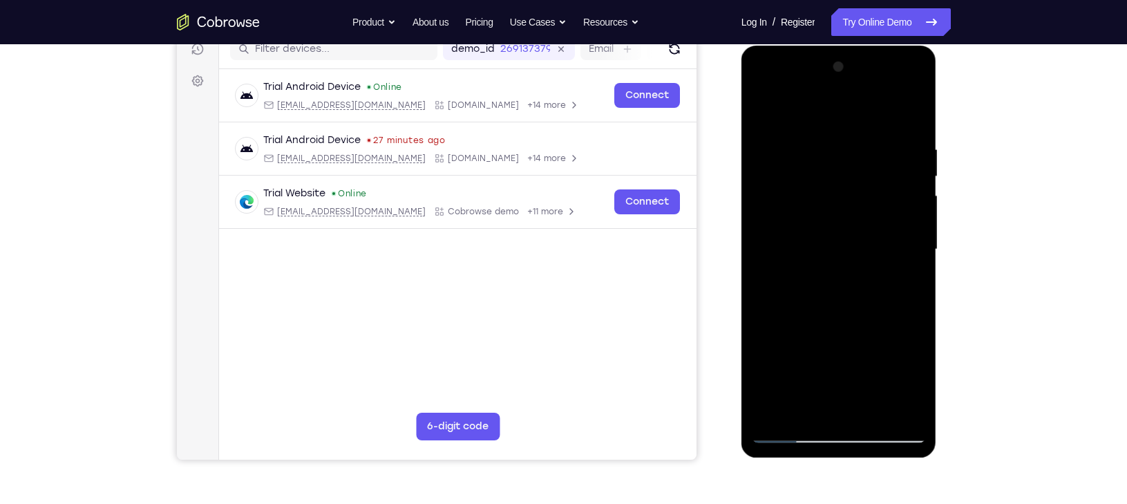
drag, startPoint x: 884, startPoint y: 367, endPoint x: 901, endPoint y: 136, distance: 232.1
click at [901, 136] on div at bounding box center [839, 249] width 174 height 387
click at [910, 305] on div at bounding box center [839, 249] width 174 height 387
click at [915, 306] on div at bounding box center [839, 249] width 174 height 387
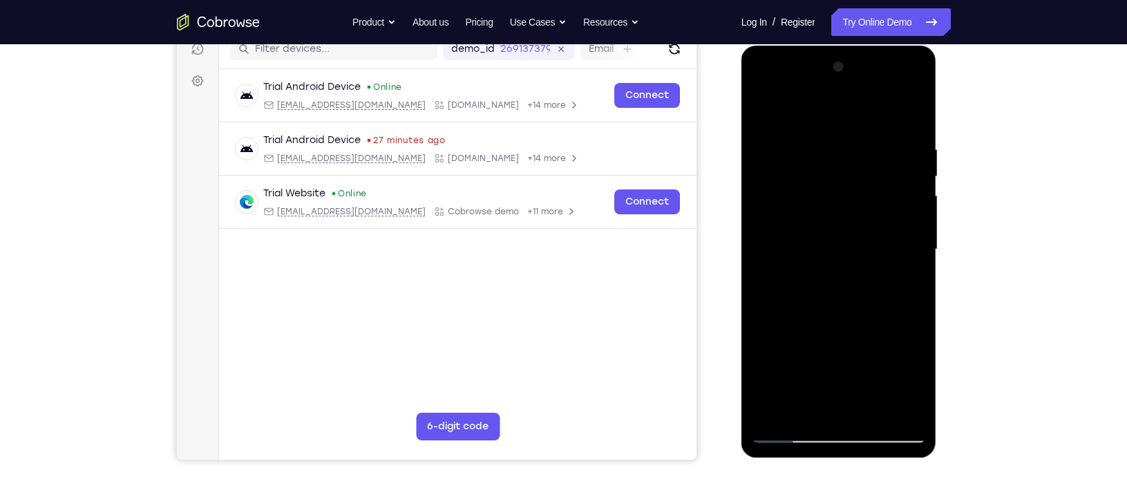
click at [915, 306] on div at bounding box center [839, 249] width 174 height 387
click at [915, 310] on div at bounding box center [839, 249] width 174 height 387
drag, startPoint x: 875, startPoint y: 340, endPoint x: 886, endPoint y: 77, distance: 262.8
click at [886, 77] on div at bounding box center [839, 249] width 174 height 387
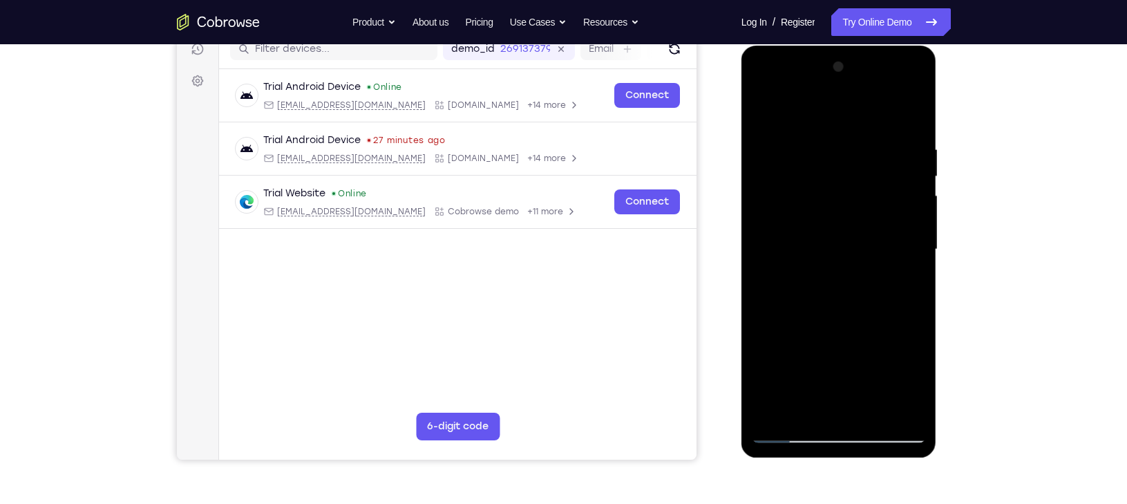
drag, startPoint x: 874, startPoint y: 320, endPoint x: 875, endPoint y: 157, distance: 163.0
click at [875, 157] on div at bounding box center [839, 249] width 174 height 387
drag, startPoint x: 882, startPoint y: 153, endPoint x: 893, endPoint y: 16, distance: 137.2
click at [893, 46] on html "Online web based iOS Simulators and Android Emulators. Run iPhone, iPad, Mobile…" at bounding box center [839, 253] width 197 height 414
drag, startPoint x: 870, startPoint y: 163, endPoint x: 865, endPoint y: 321, distance: 157.6
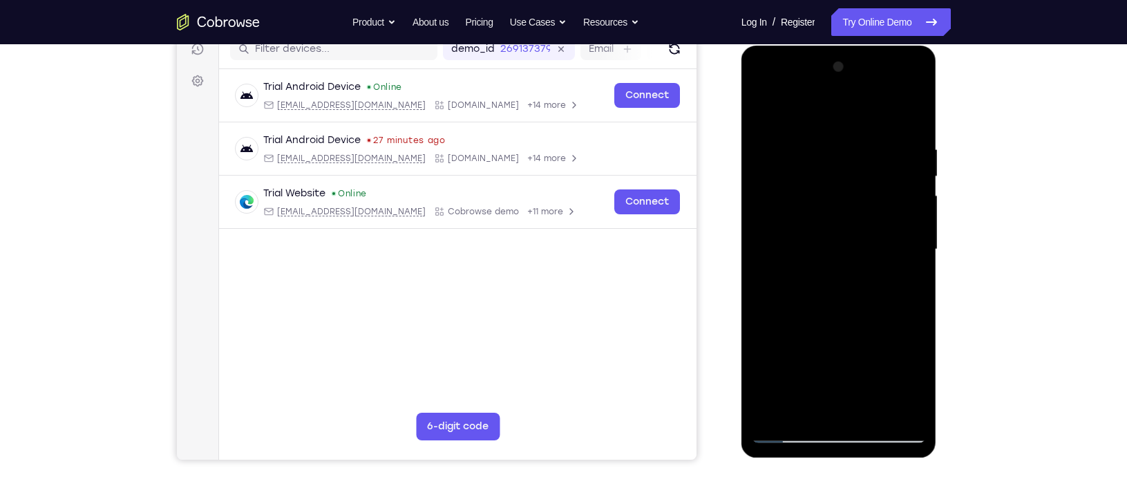
click at [865, 321] on div at bounding box center [839, 249] width 174 height 387
drag, startPoint x: 867, startPoint y: 175, endPoint x: 848, endPoint y: 364, distance: 189.5
click at [848, 364] on div at bounding box center [839, 249] width 174 height 387
drag, startPoint x: 866, startPoint y: 196, endPoint x: 864, endPoint y: 280, distance: 84.3
click at [864, 280] on div at bounding box center [839, 249] width 174 height 387
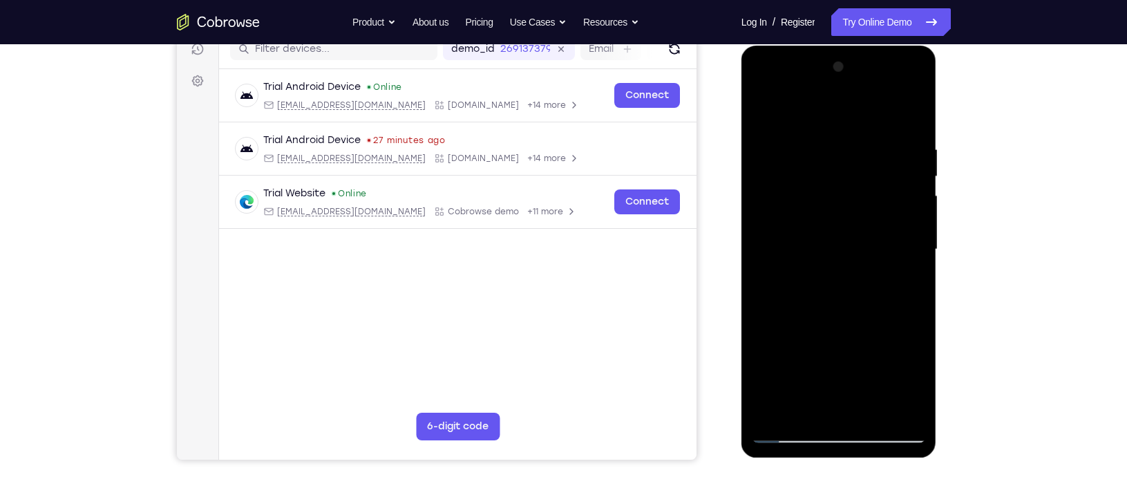
click at [914, 289] on div at bounding box center [839, 249] width 174 height 387
drag, startPoint x: 874, startPoint y: 351, endPoint x: 854, endPoint y: 180, distance: 172.4
click at [854, 180] on div at bounding box center [839, 249] width 174 height 387
drag, startPoint x: 864, startPoint y: 332, endPoint x: 862, endPoint y: 79, distance: 252.8
click at [862, 79] on div at bounding box center [839, 249] width 174 height 387
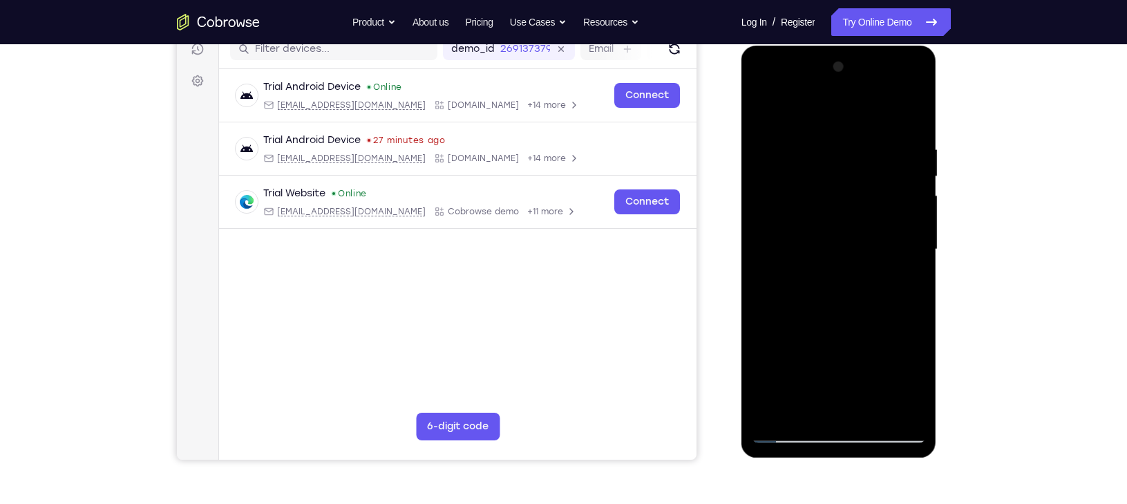
drag, startPoint x: 864, startPoint y: 341, endPoint x: 870, endPoint y: 52, distance: 288.8
click at [870, 52] on div at bounding box center [838, 252] width 195 height 412
drag, startPoint x: 861, startPoint y: 363, endPoint x: 864, endPoint y: 402, distance: 38.8
click at [864, 402] on div at bounding box center [839, 249] width 174 height 387
click at [918, 367] on div at bounding box center [839, 249] width 174 height 387
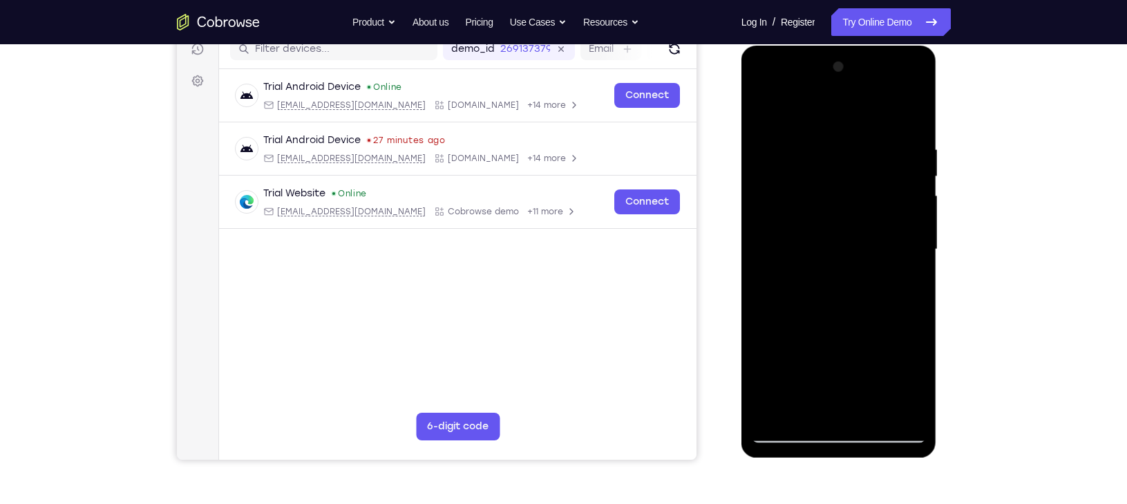
drag, startPoint x: 863, startPoint y: 363, endPoint x: 867, endPoint y: 94, distance: 269.4
click at [867, 94] on div at bounding box center [839, 249] width 174 height 387
drag, startPoint x: 859, startPoint y: 340, endPoint x: 862, endPoint y: 50, distance: 289.5
click at [862, 50] on div at bounding box center [838, 252] width 195 height 412
